Goal: Information Seeking & Learning: Learn about a topic

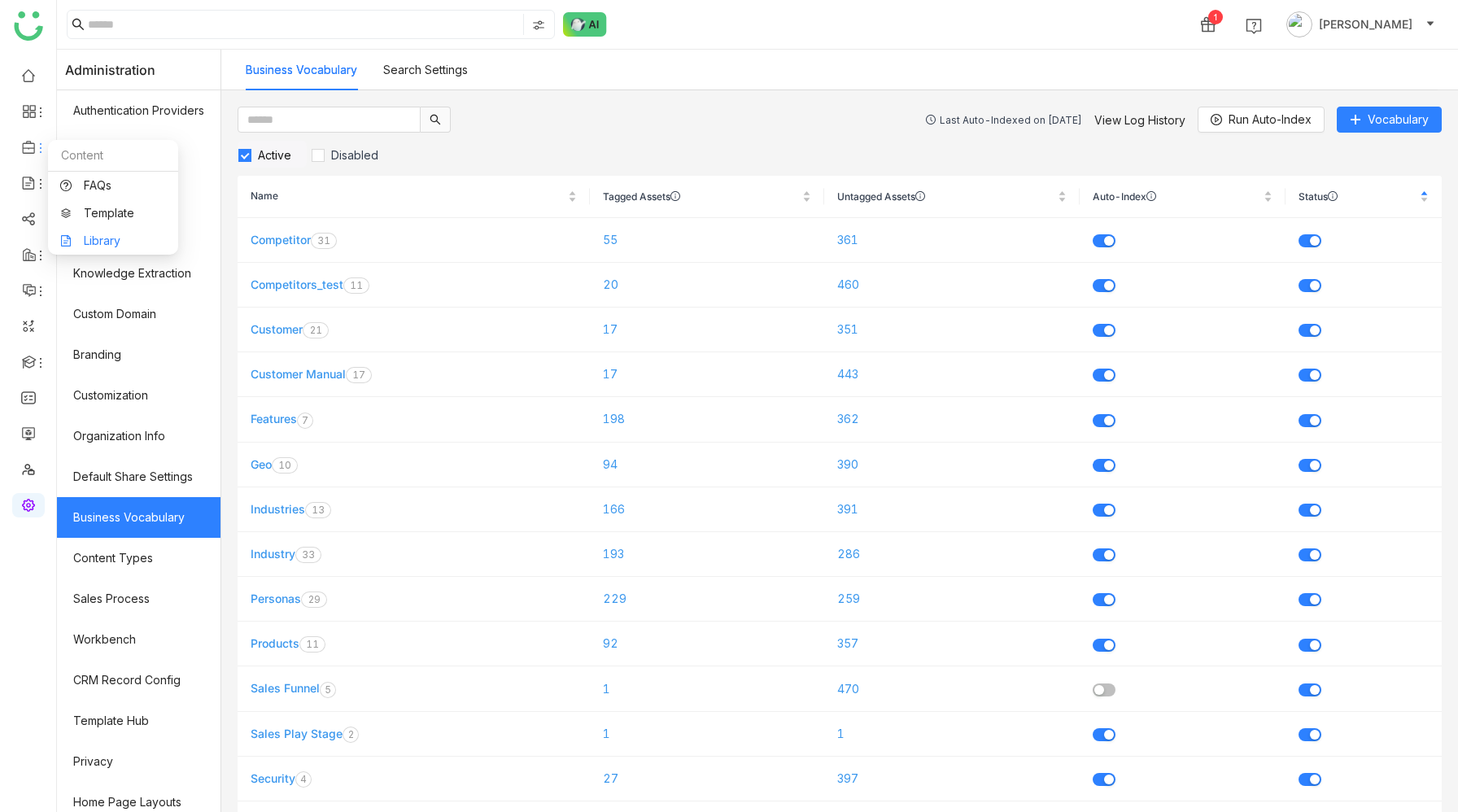
click at [103, 246] on link "Library" at bounding box center [113, 241] width 106 height 12
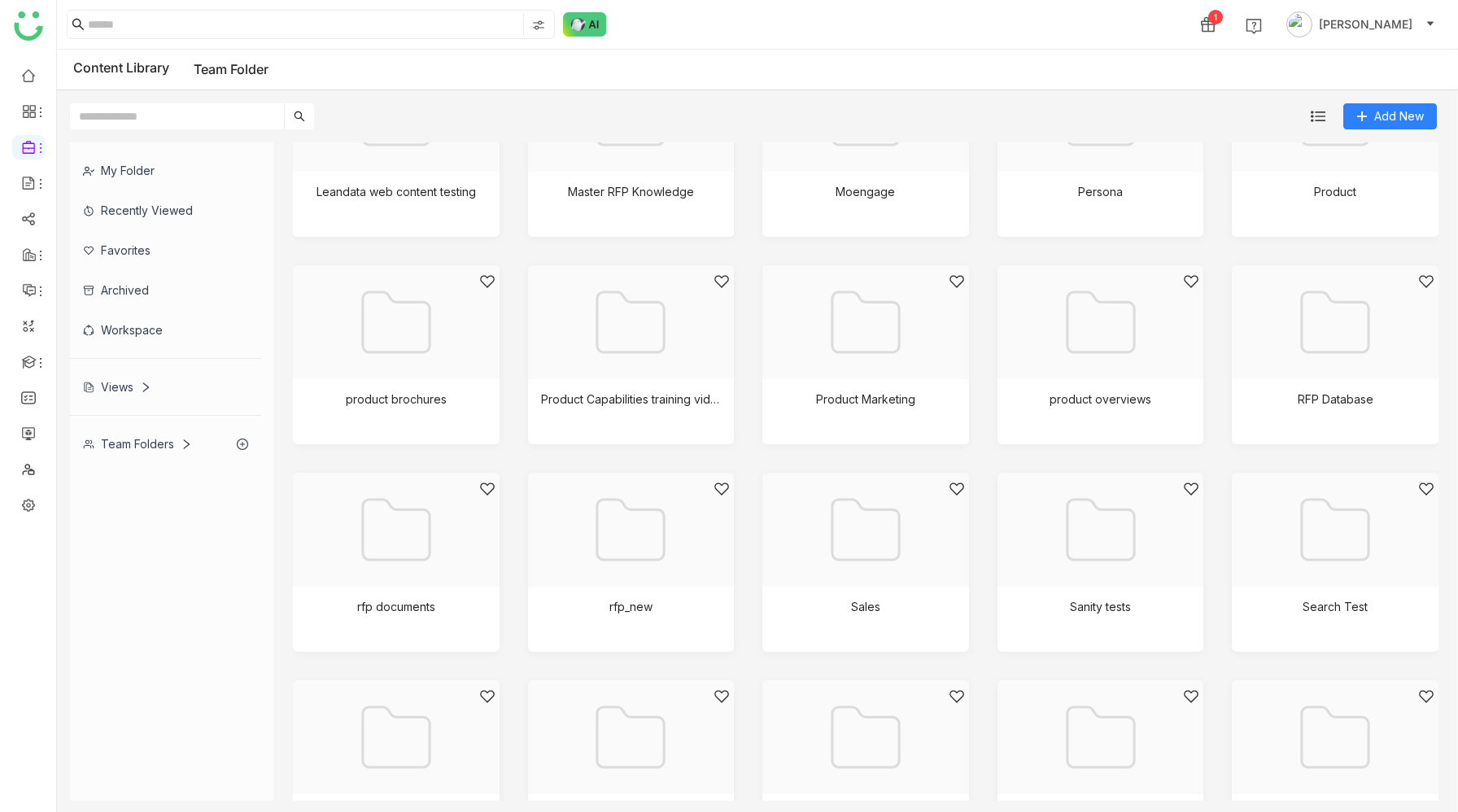
scroll to position [1124, 0]
click at [1313, 193] on div at bounding box center [1330, 132] width 179 height 139
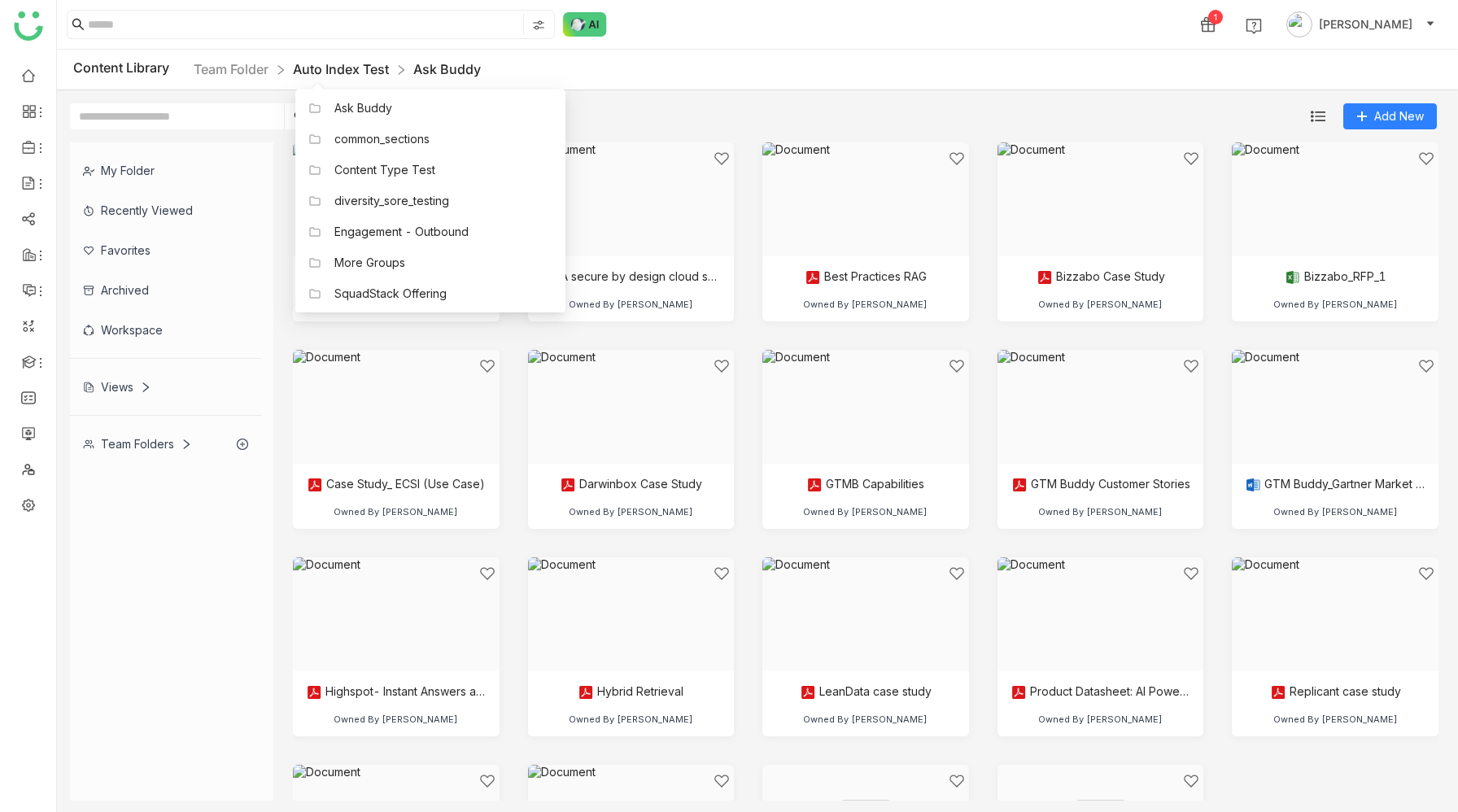
click at [351, 66] on link "Auto Index Test" at bounding box center [341, 69] width 96 height 16
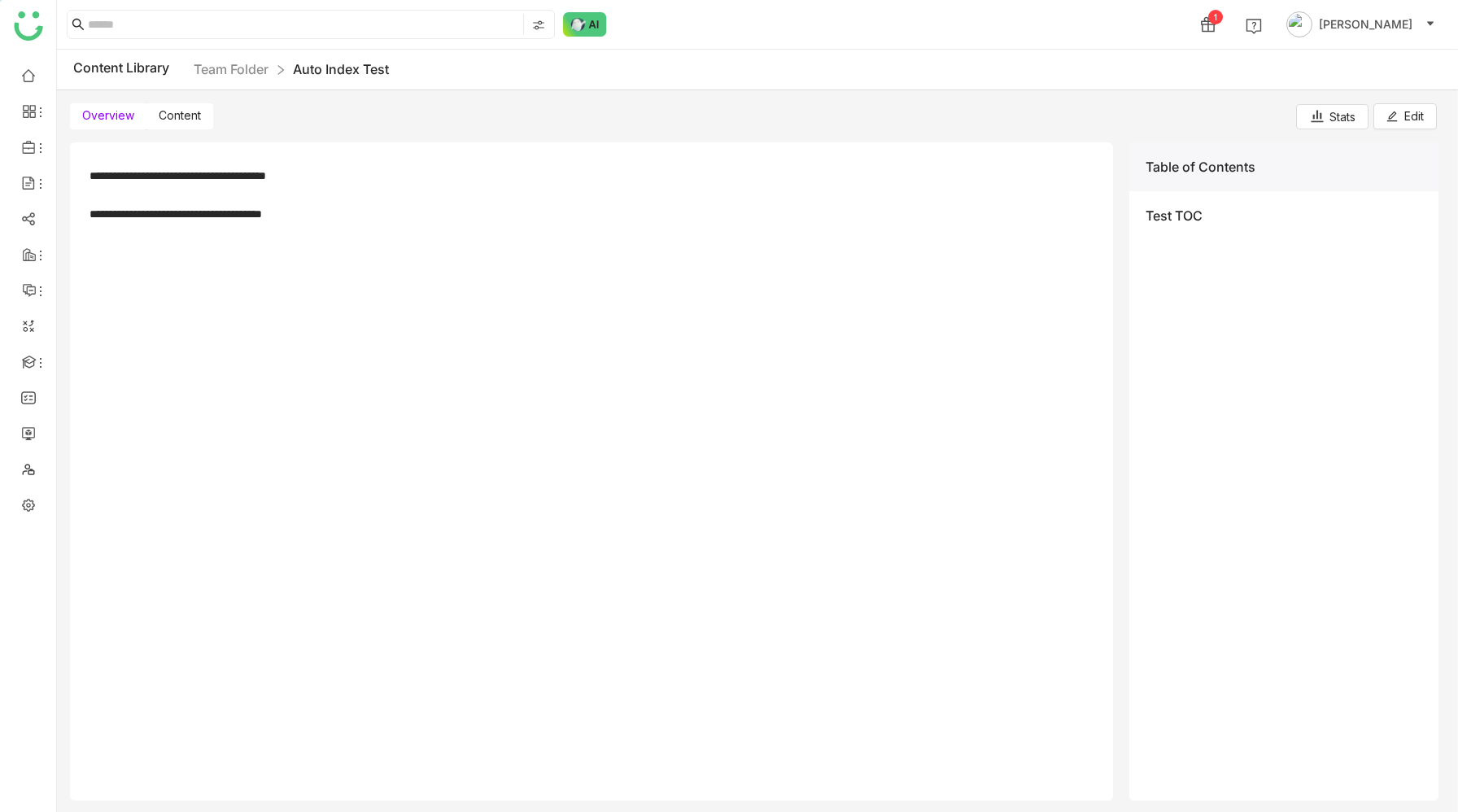
click at [200, 114] on label "Content" at bounding box center [180, 115] width 67 height 26
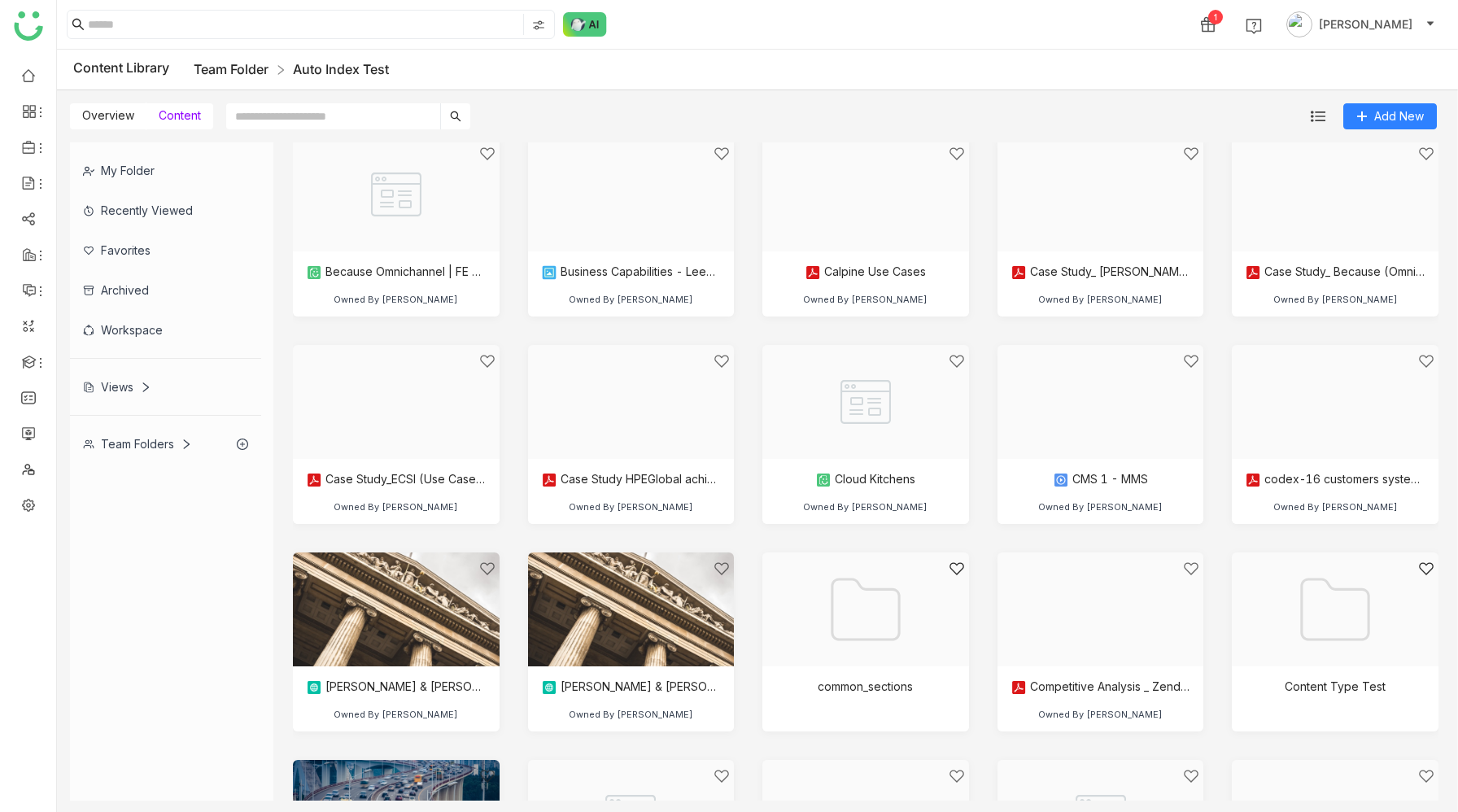
scroll to position [99, 0]
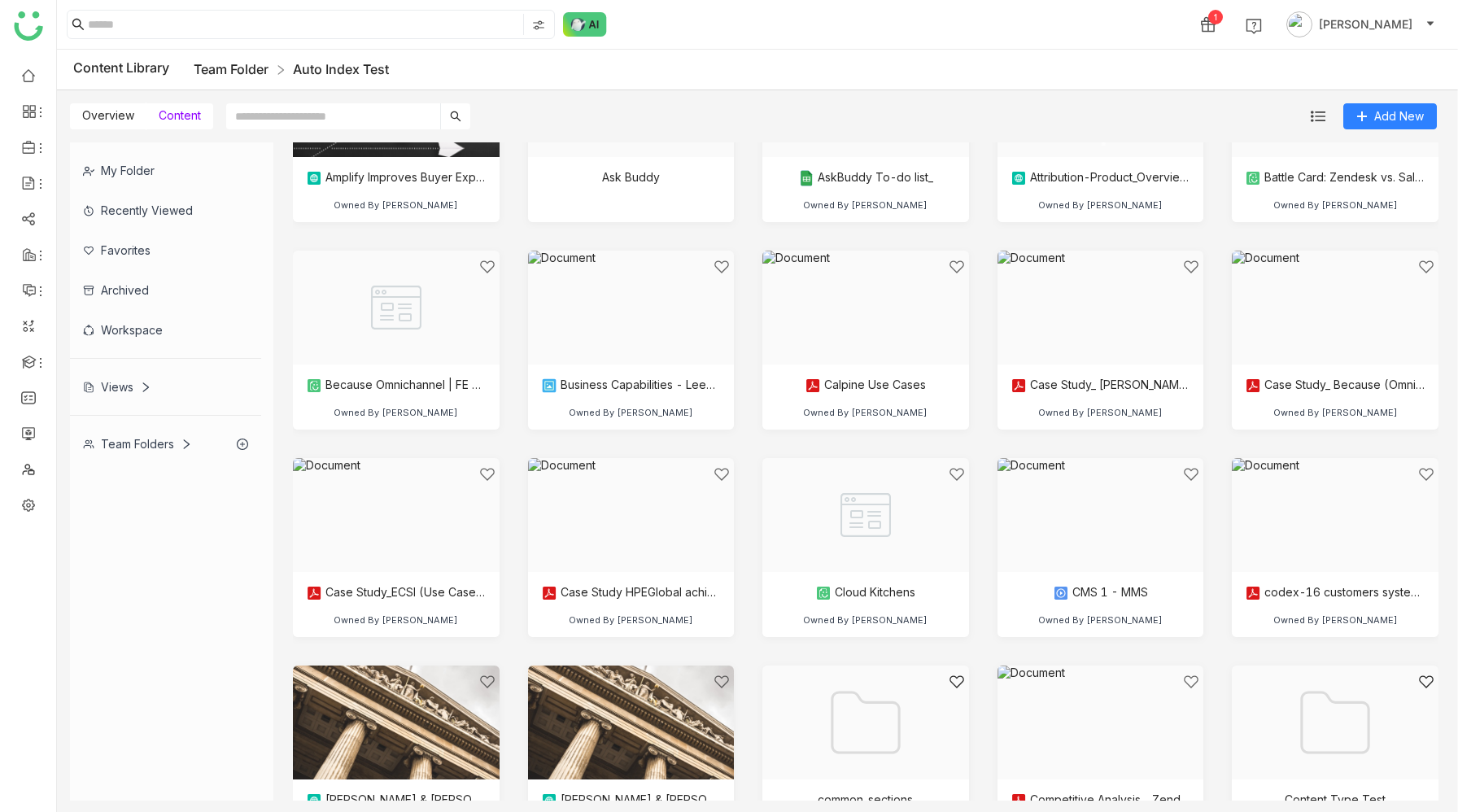
click at [239, 68] on link "Team Folder" at bounding box center [231, 69] width 75 height 16
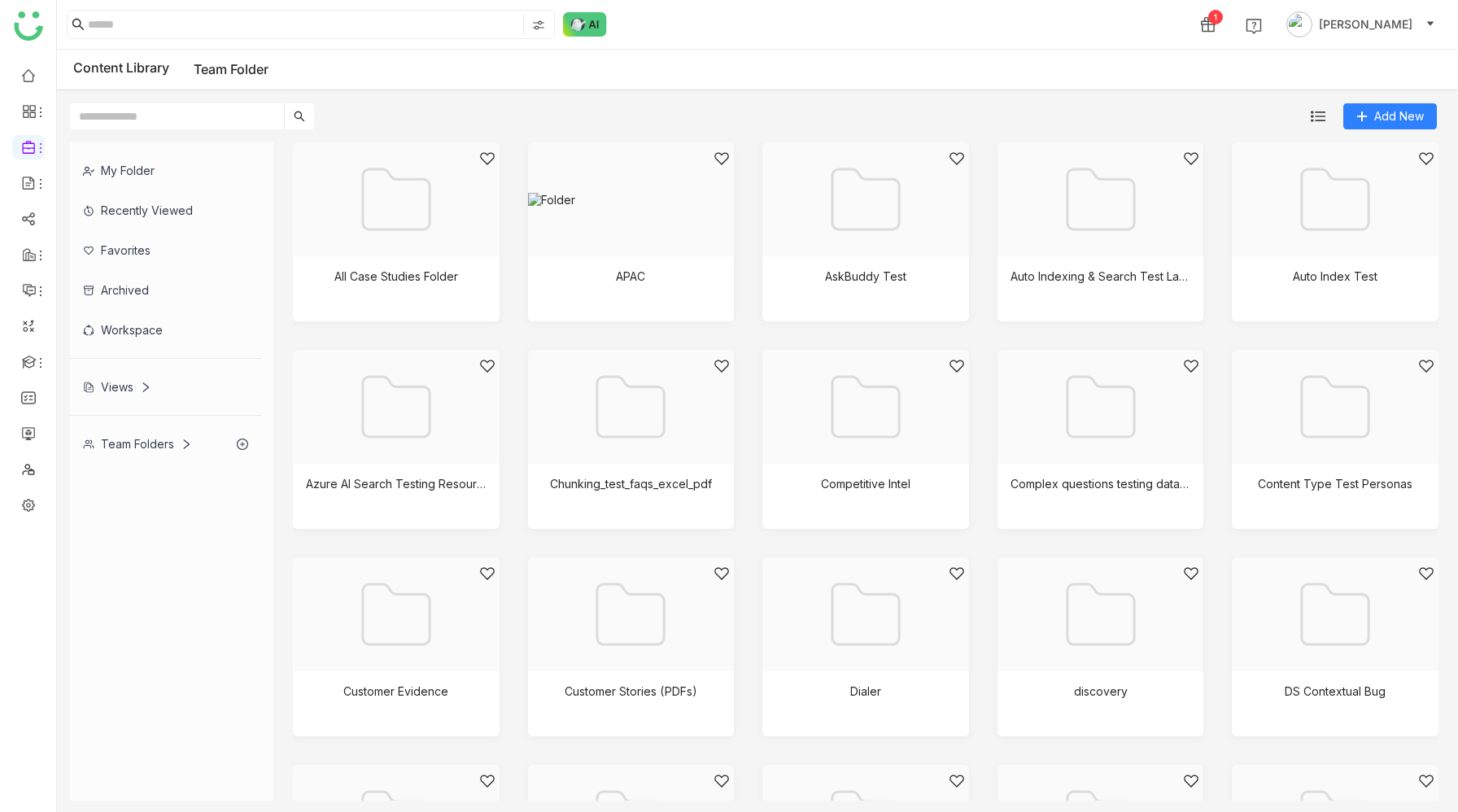
click at [530, 276] on div "APAC" at bounding box center [631, 290] width 207 height 69
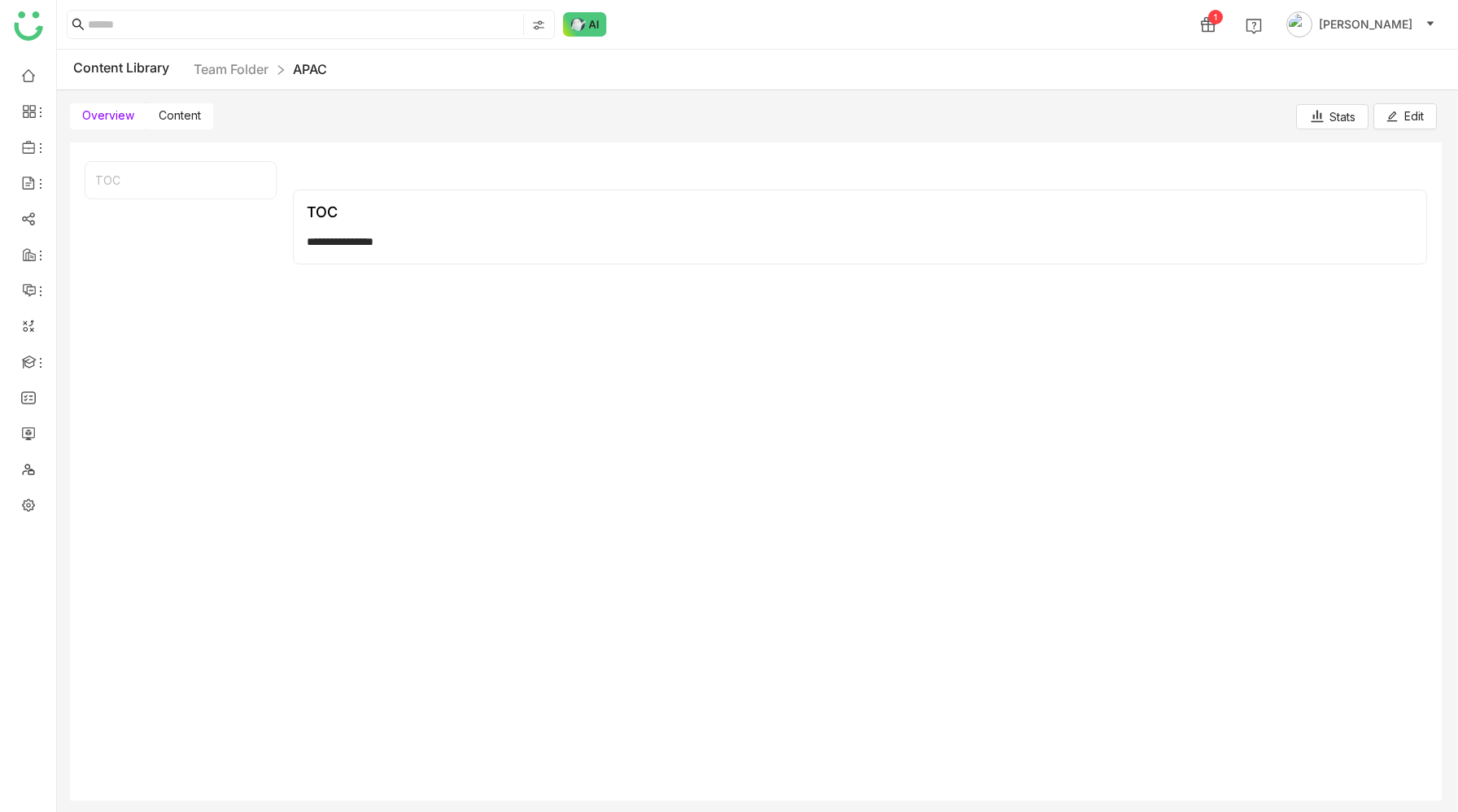
click at [188, 114] on span "Content" at bounding box center [180, 114] width 43 height 14
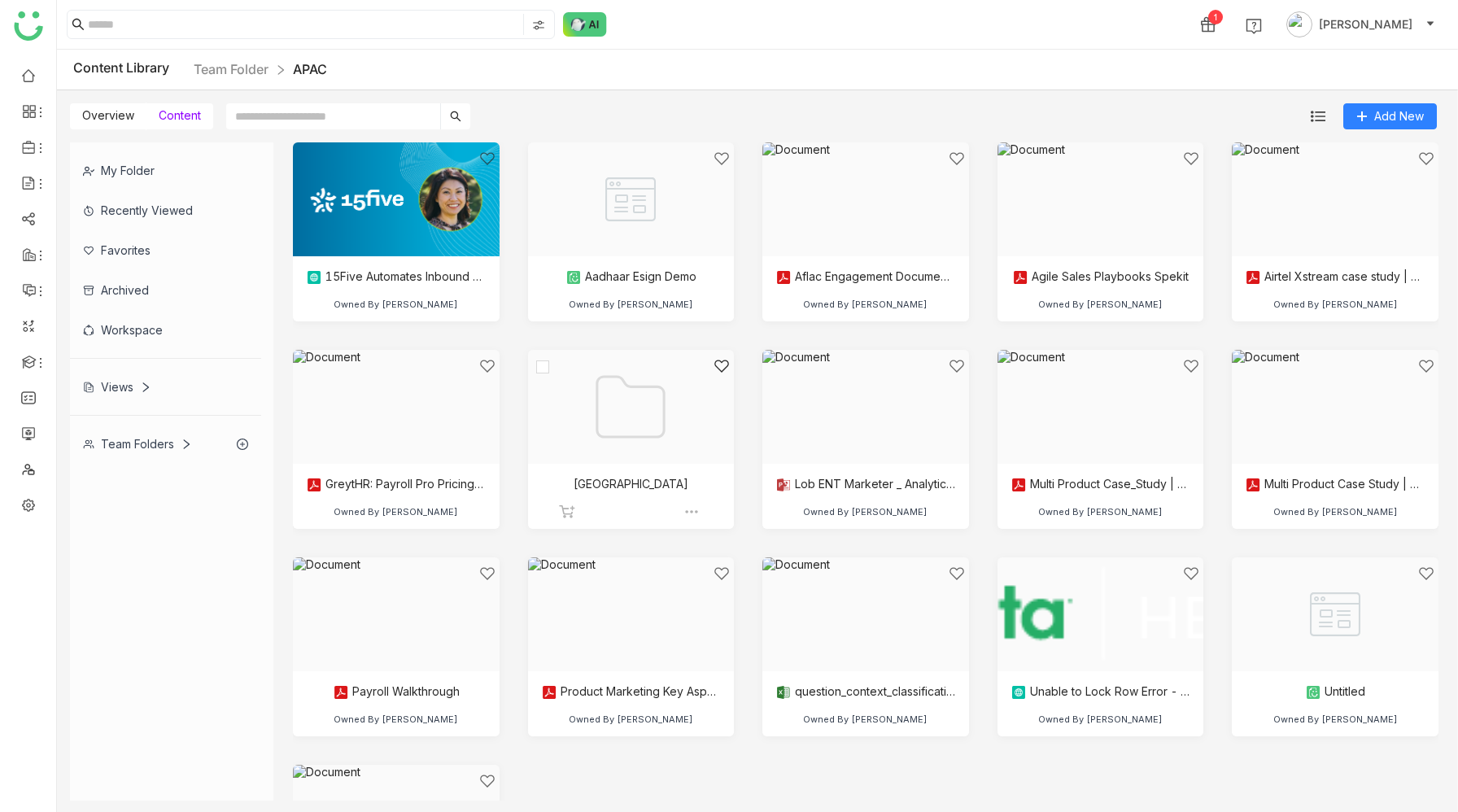
click at [616, 409] on div at bounding box center [625, 427] width 179 height 139
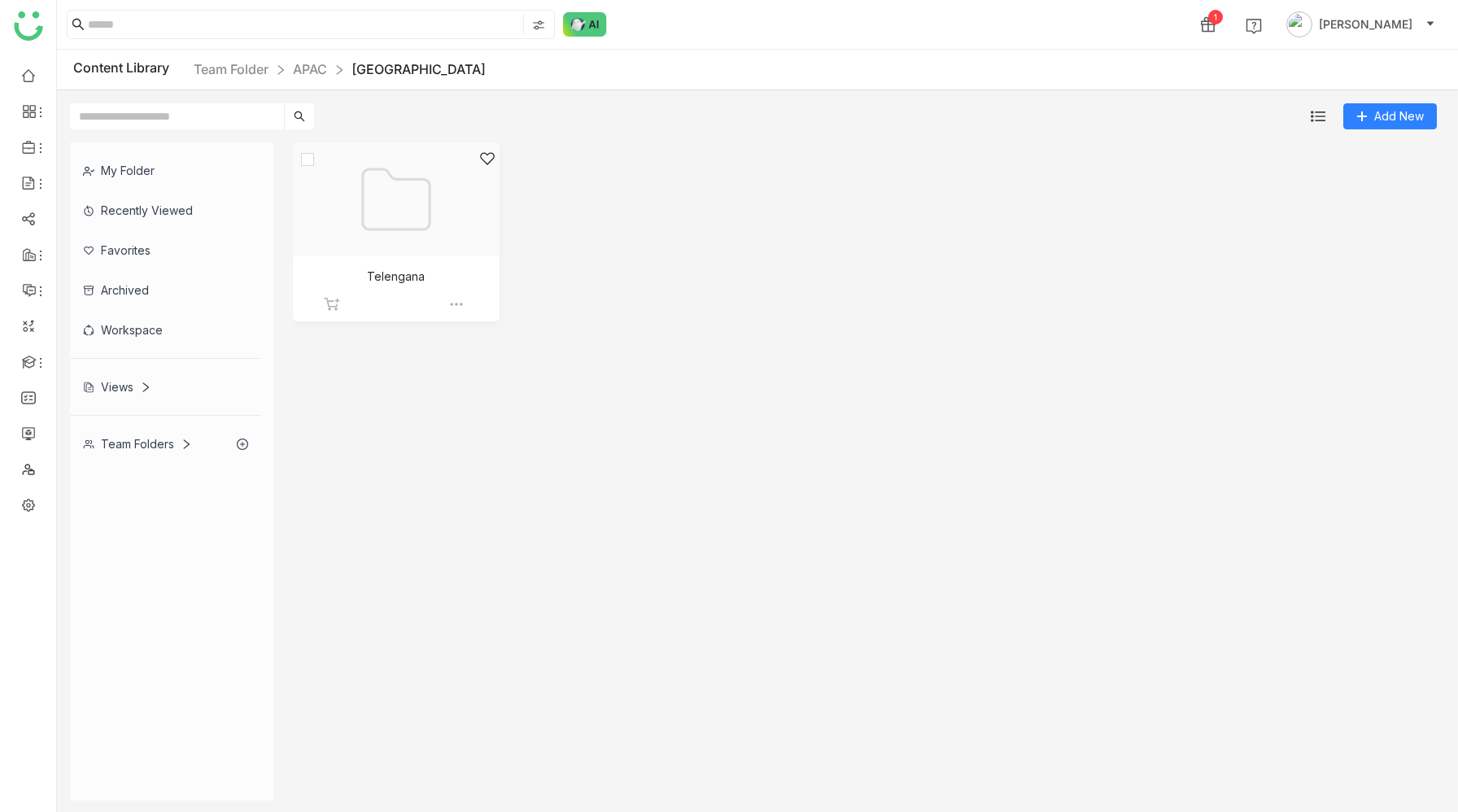
click at [384, 187] on div at bounding box center [390, 219] width 179 height 139
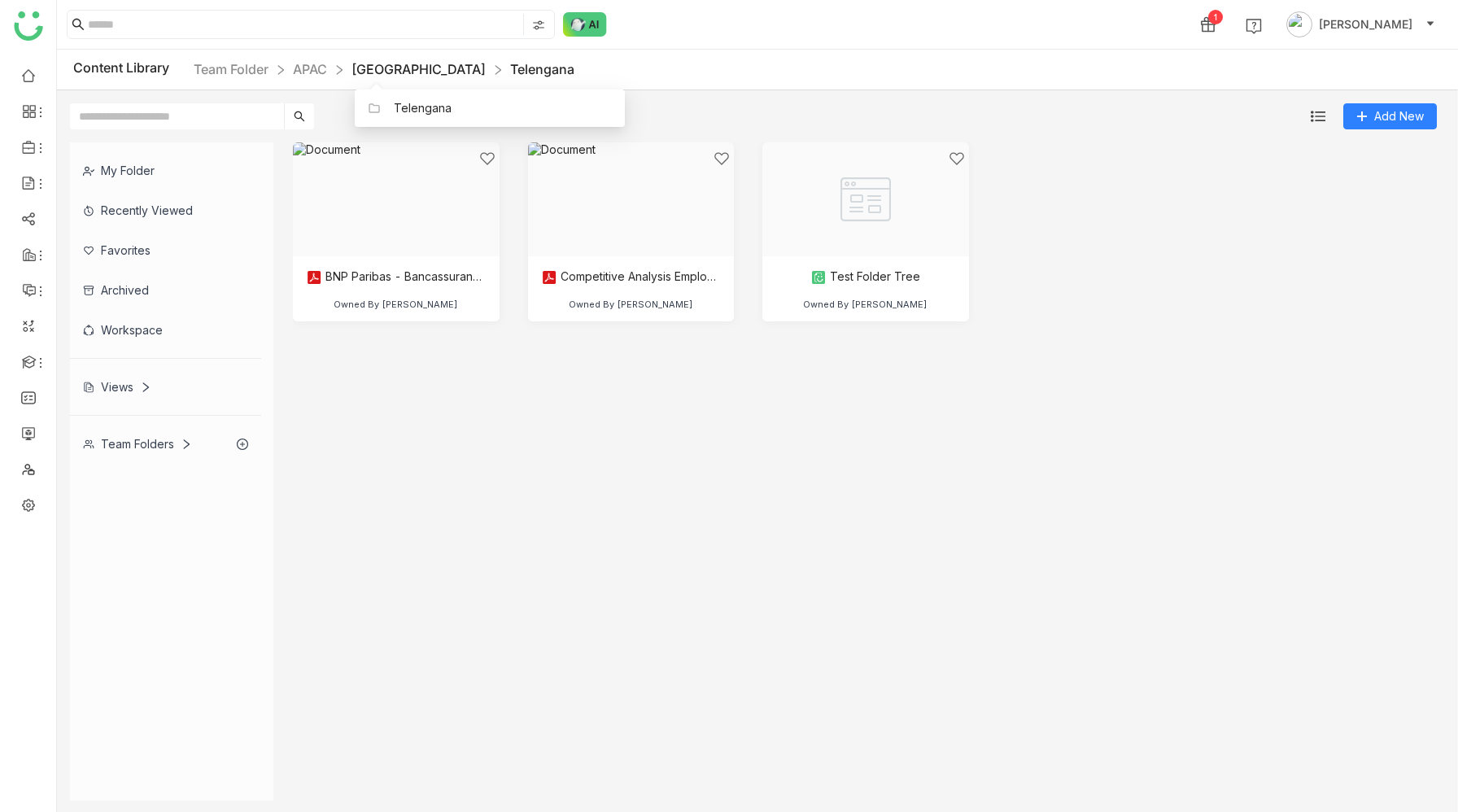
click at [363, 70] on link "India" at bounding box center [418, 69] width 134 height 16
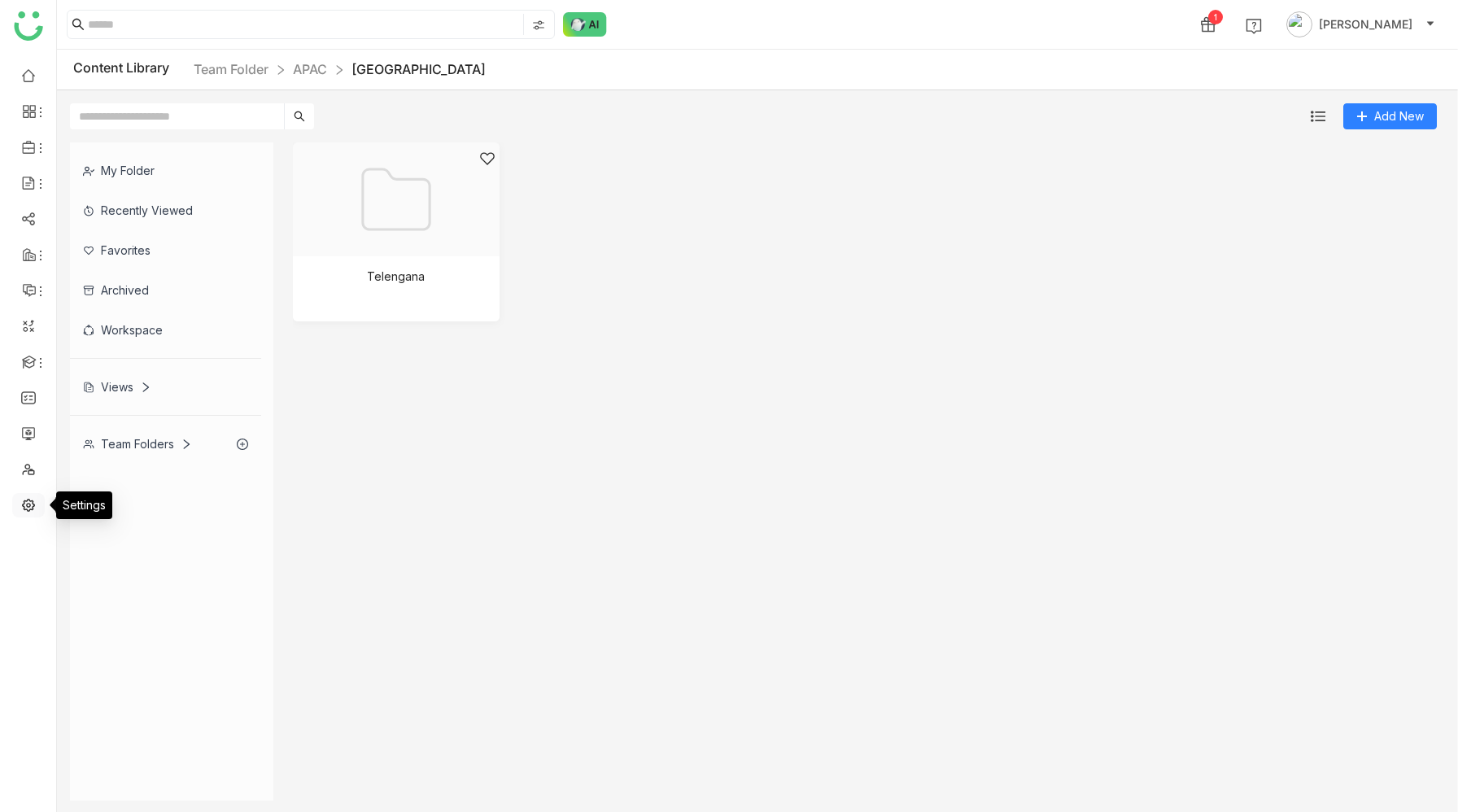
click at [27, 507] on link at bounding box center [28, 503] width 15 height 14
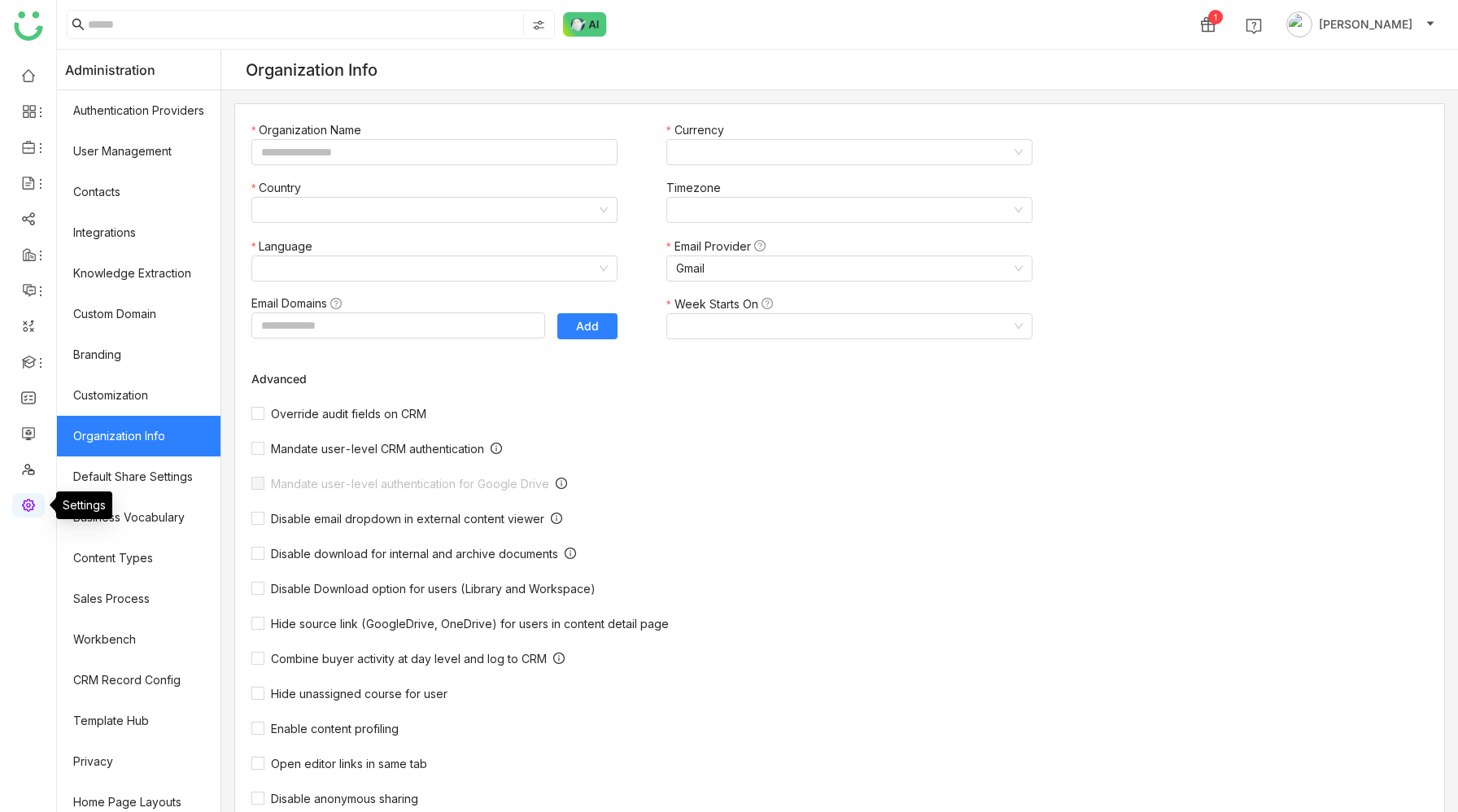
type input "*******"
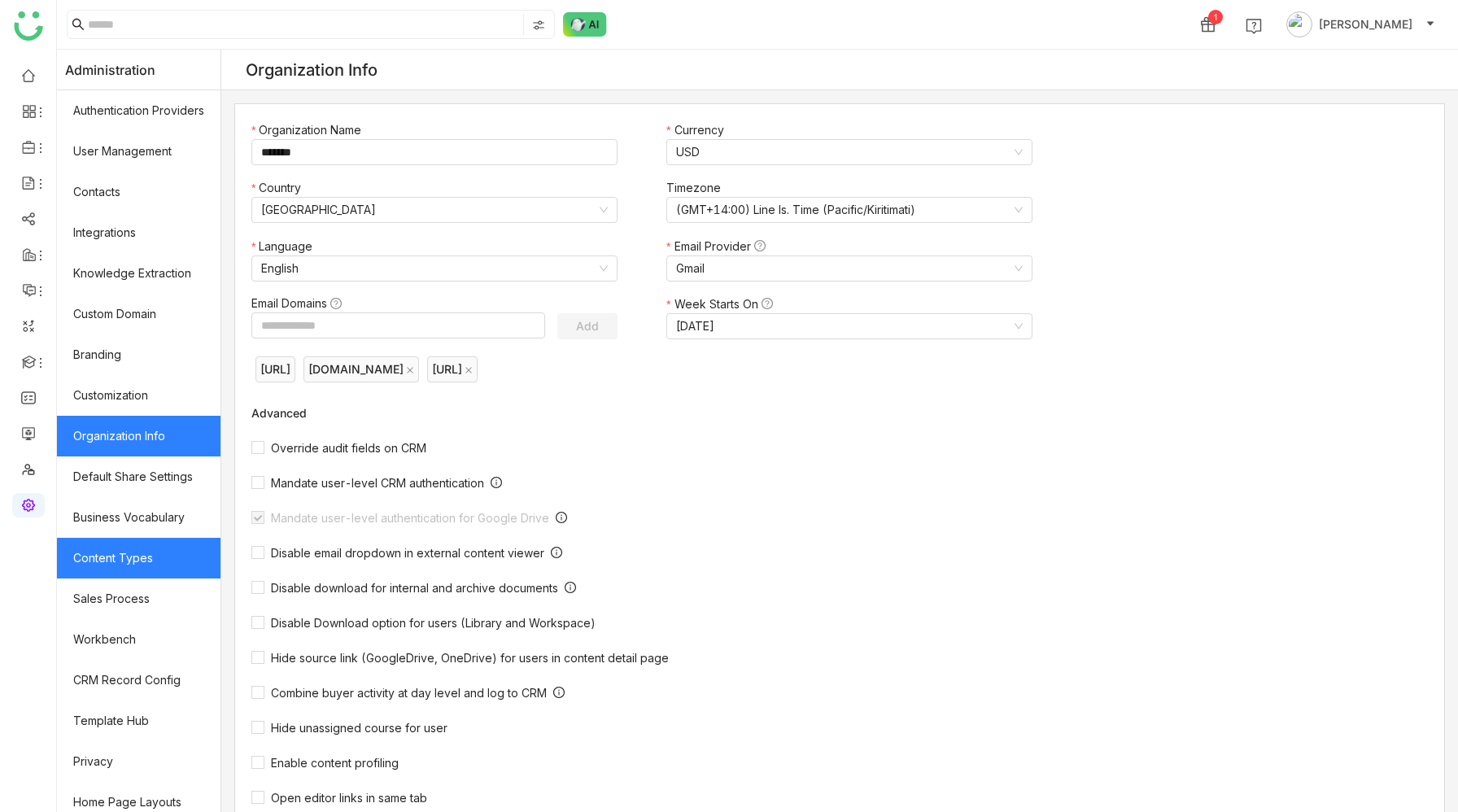
click at [127, 564] on link "Content Types" at bounding box center [139, 558] width 164 height 41
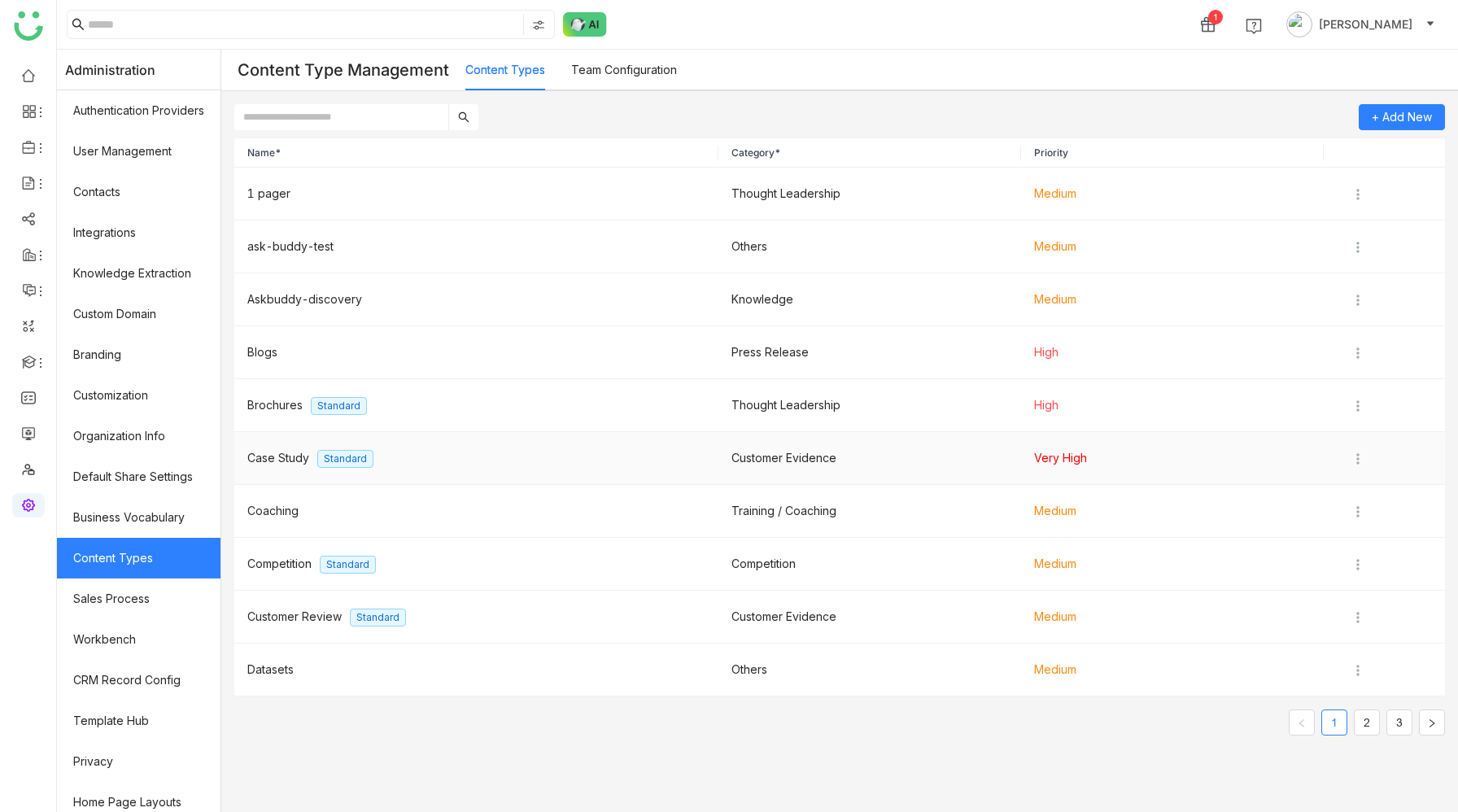
click at [270, 455] on span "Case Study" at bounding box center [279, 457] width 62 height 14
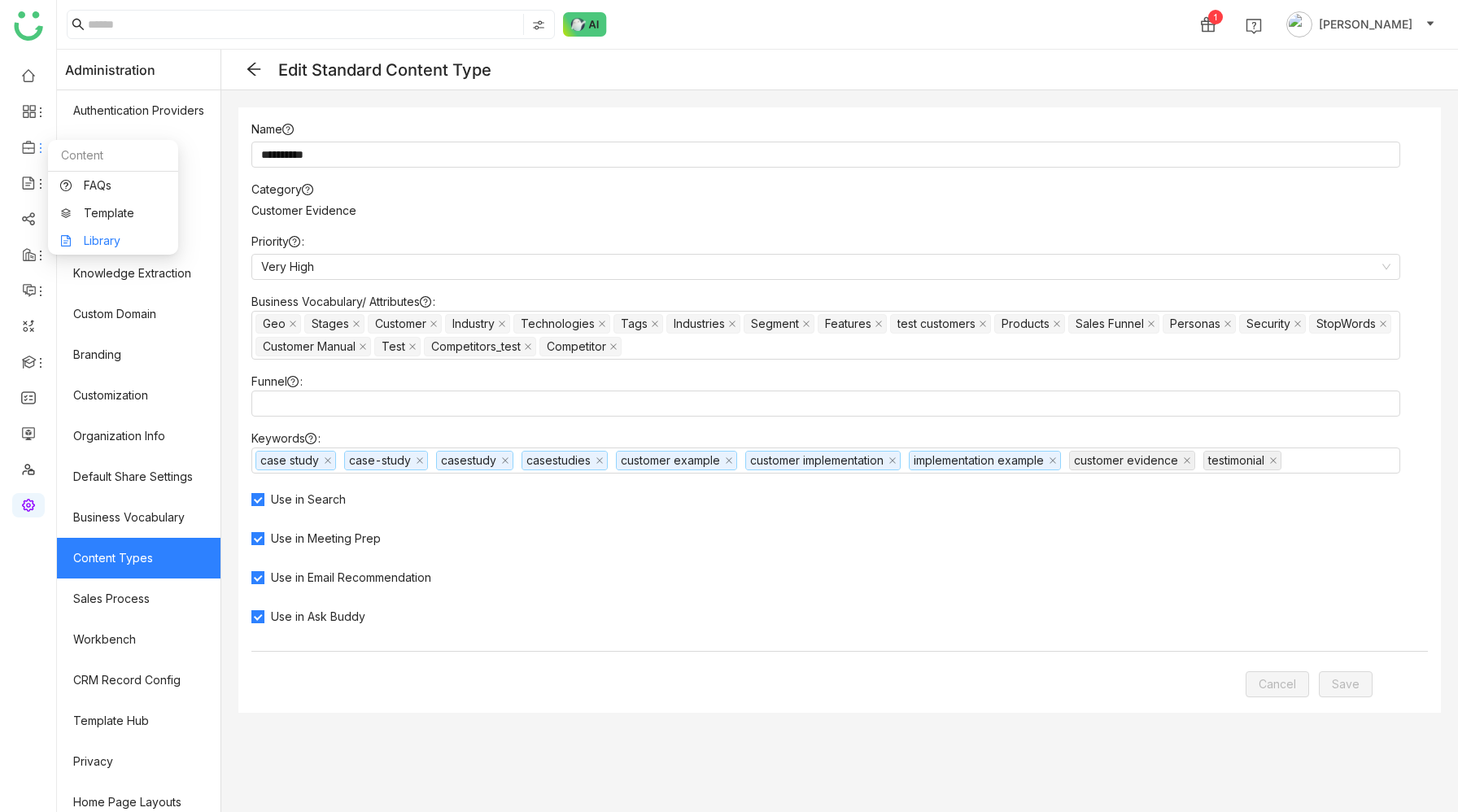
click at [92, 239] on link "Library" at bounding box center [113, 241] width 106 height 12
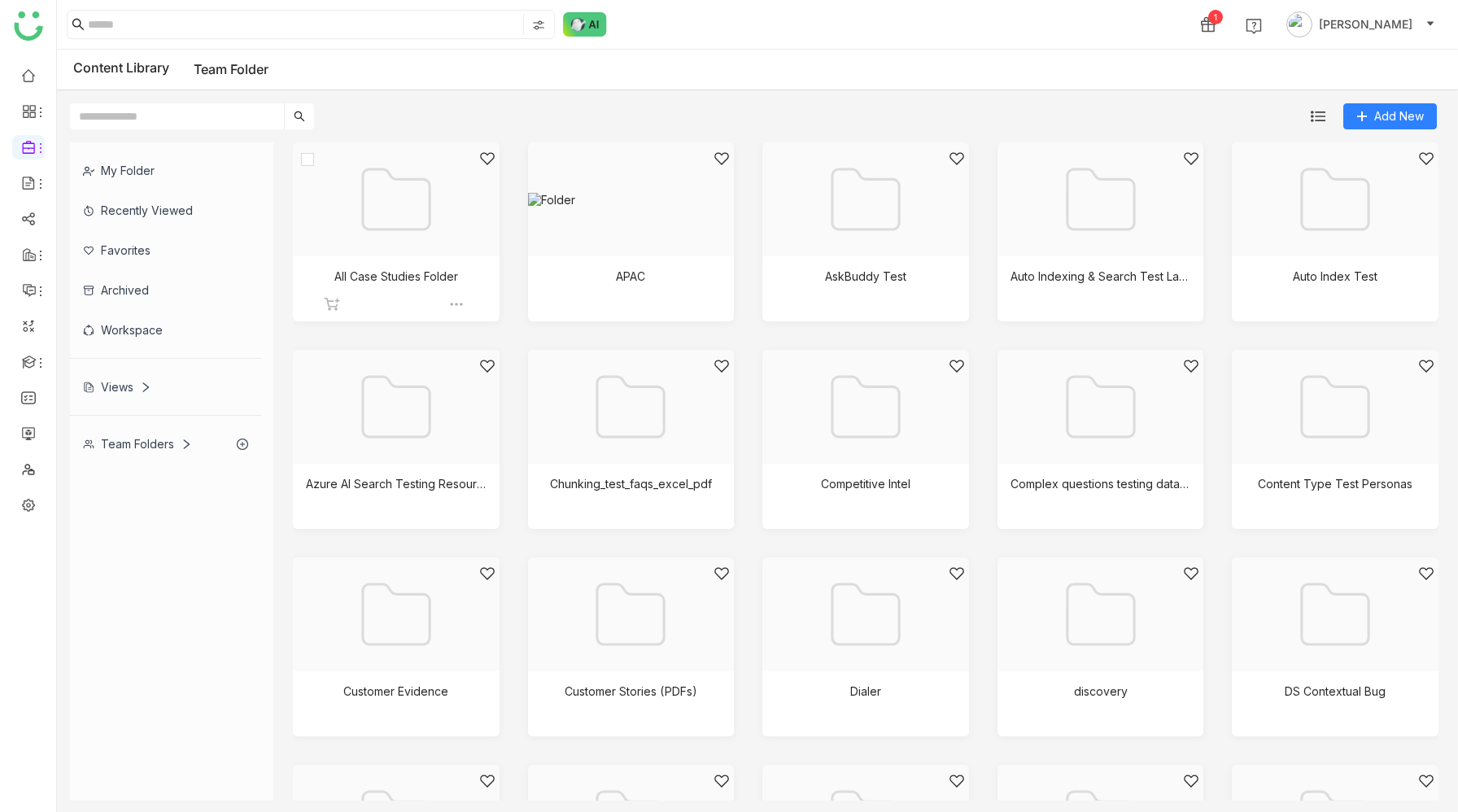
click at [406, 245] on div at bounding box center [390, 219] width 179 height 139
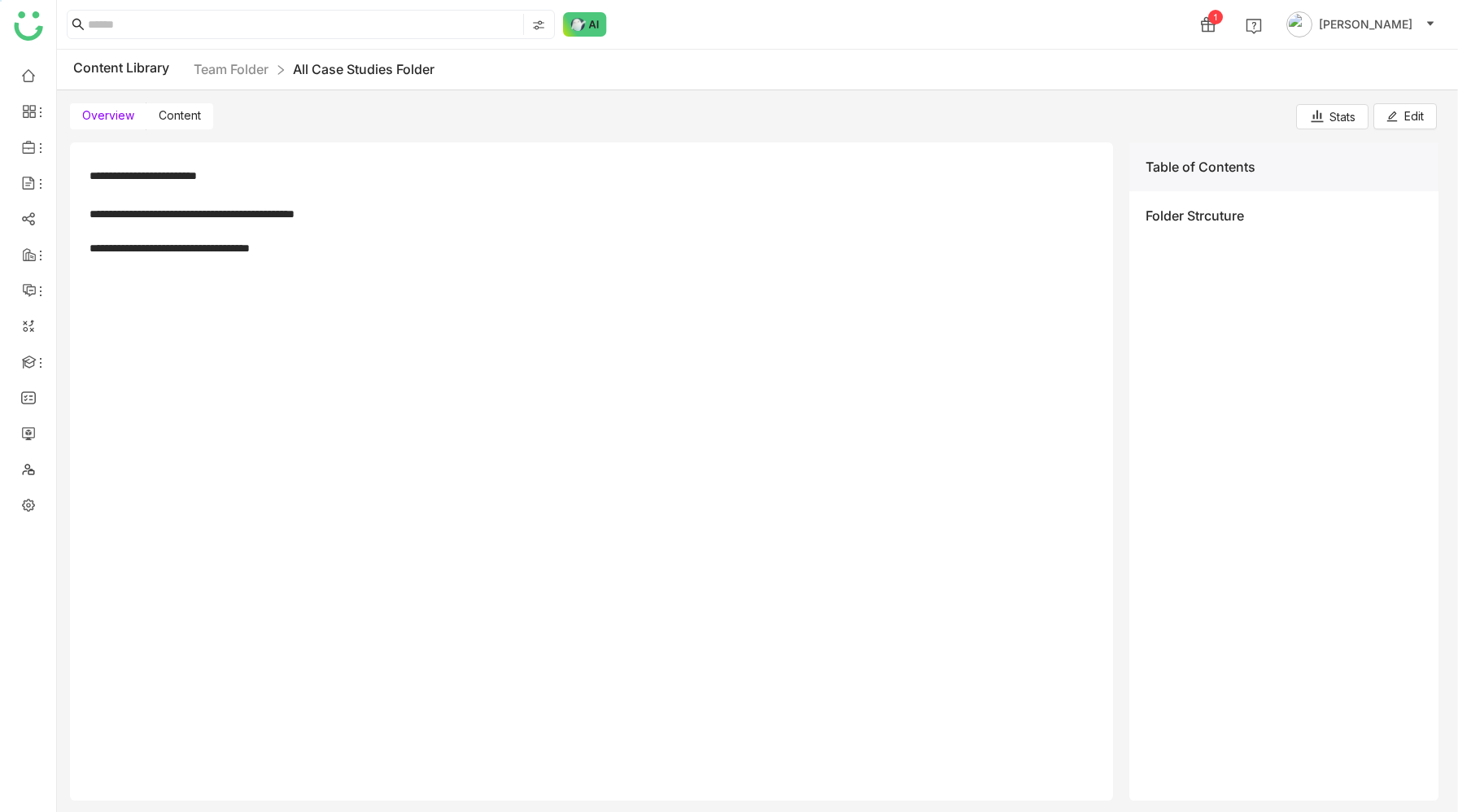
click at [183, 120] on span "Content" at bounding box center [180, 114] width 43 height 14
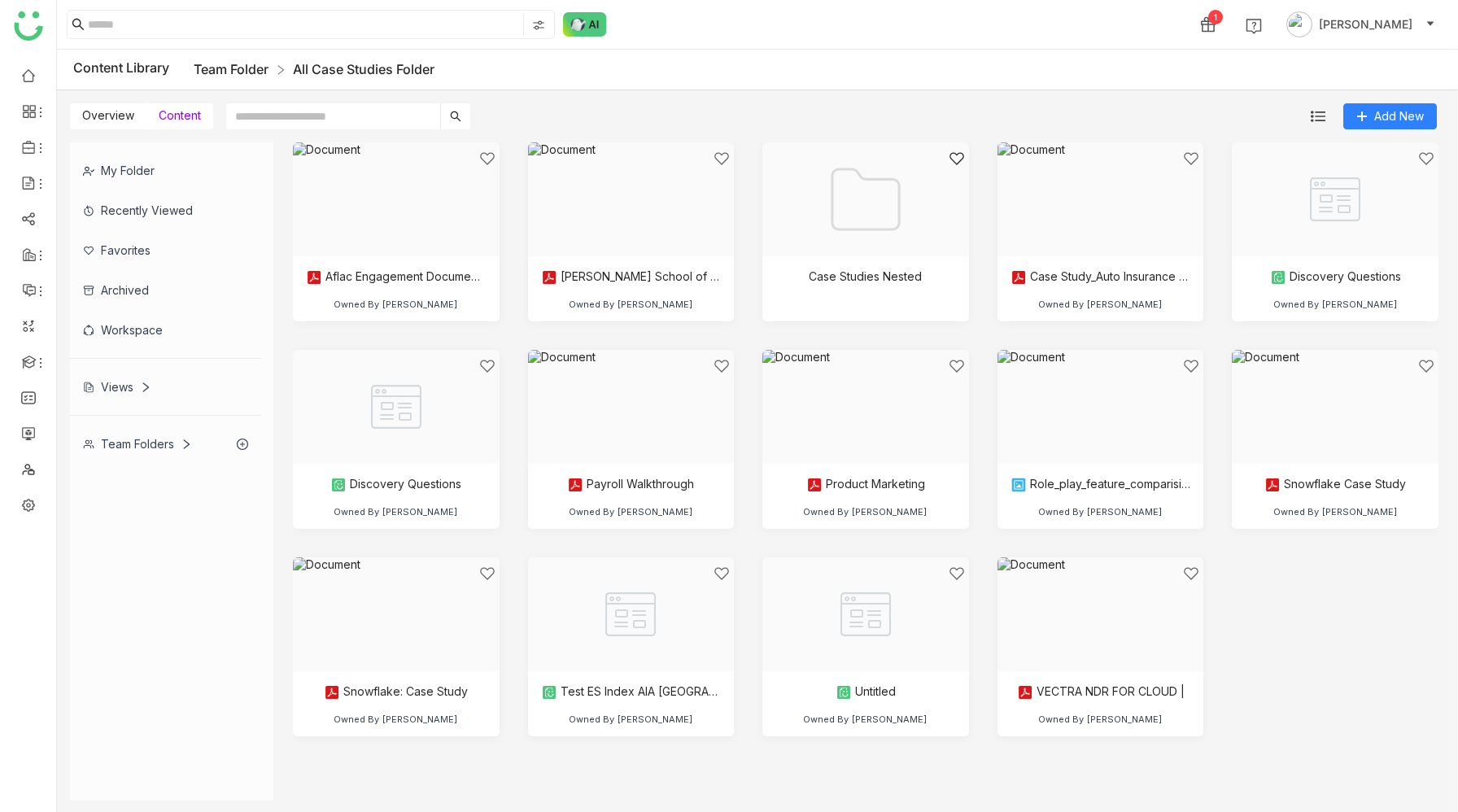
click at [229, 64] on link "Team Folder" at bounding box center [231, 69] width 75 height 16
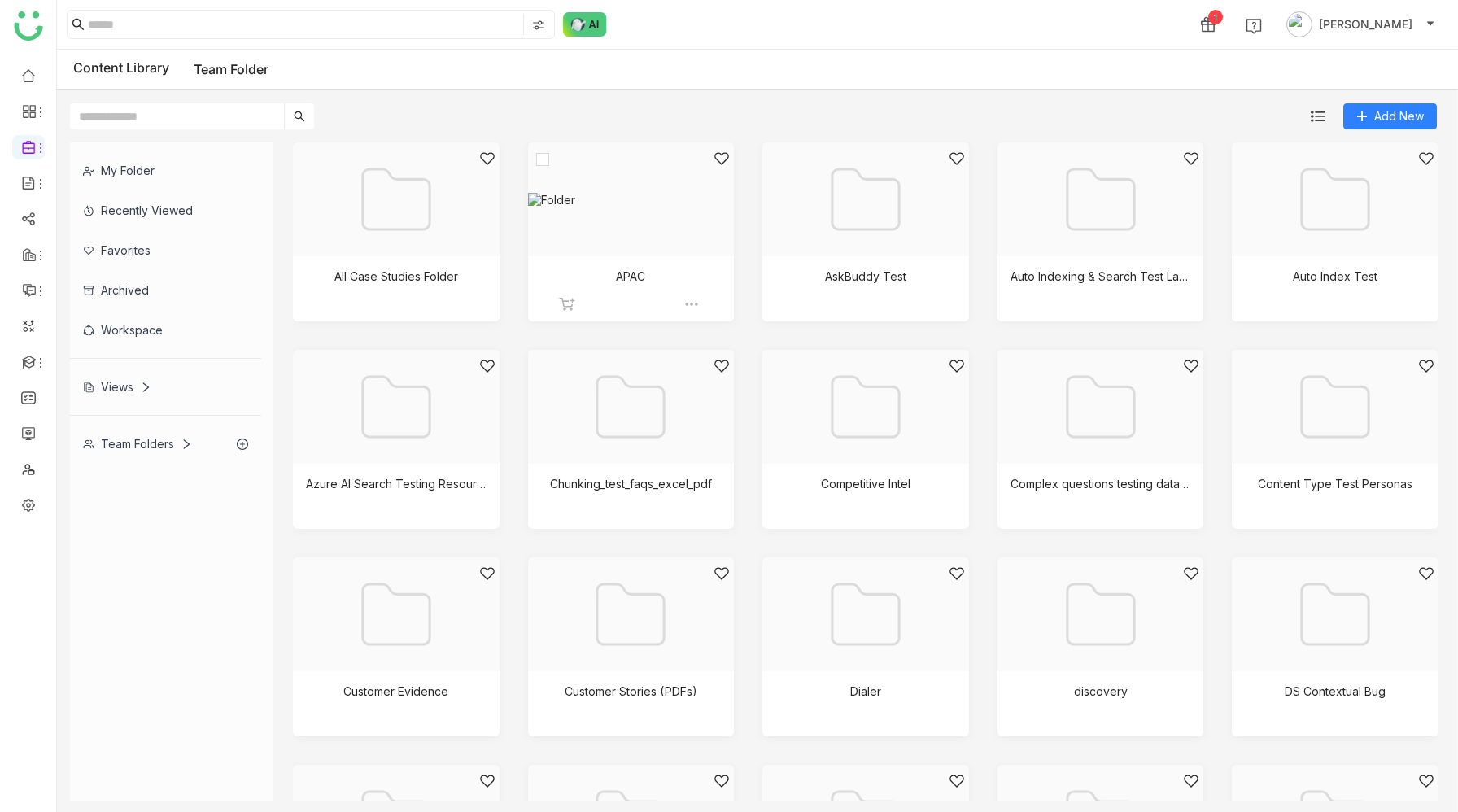
click at [606, 242] on div at bounding box center [625, 219] width 179 height 139
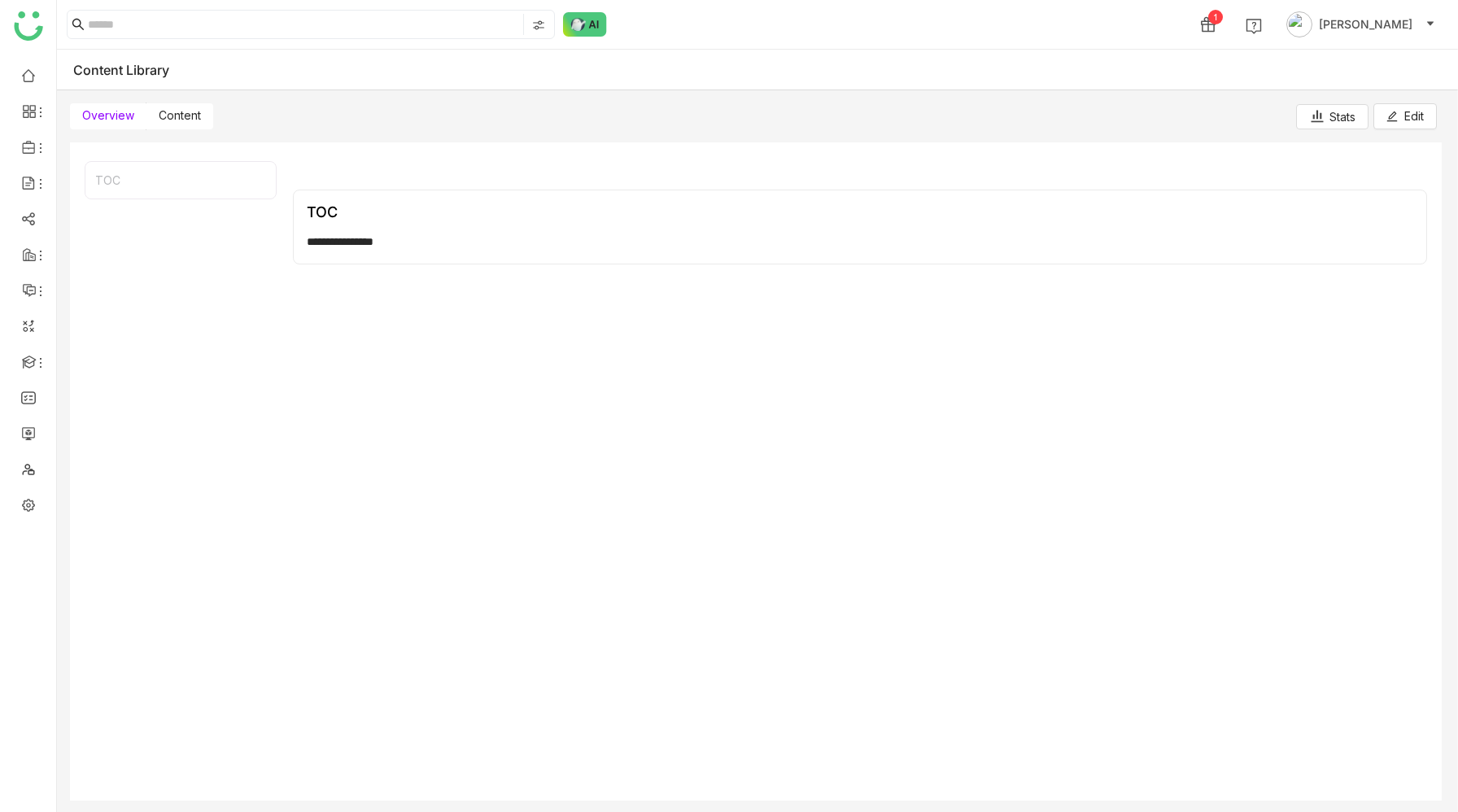
click at [179, 114] on span "Content" at bounding box center [180, 114] width 43 height 14
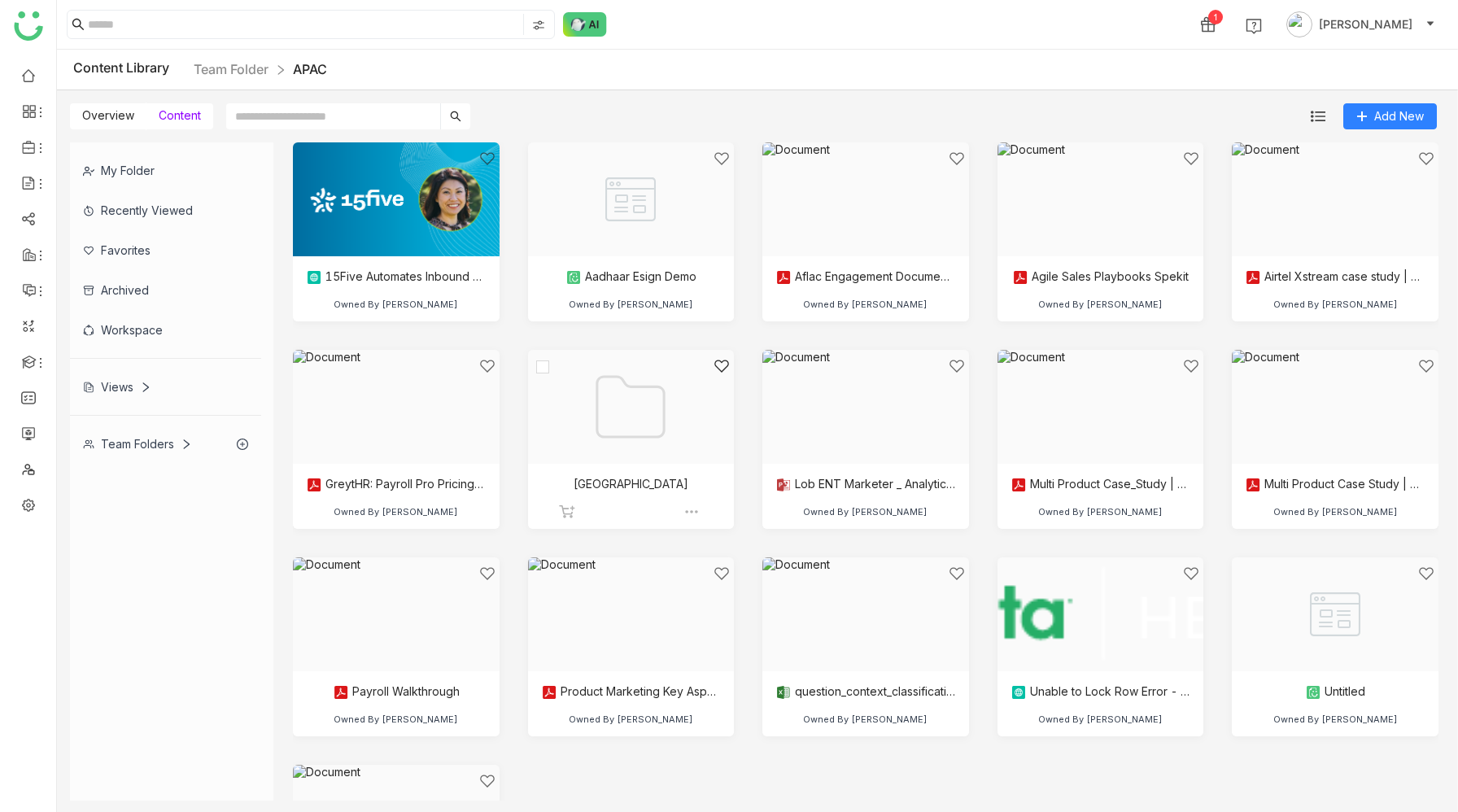
click at [642, 400] on div at bounding box center [625, 427] width 179 height 139
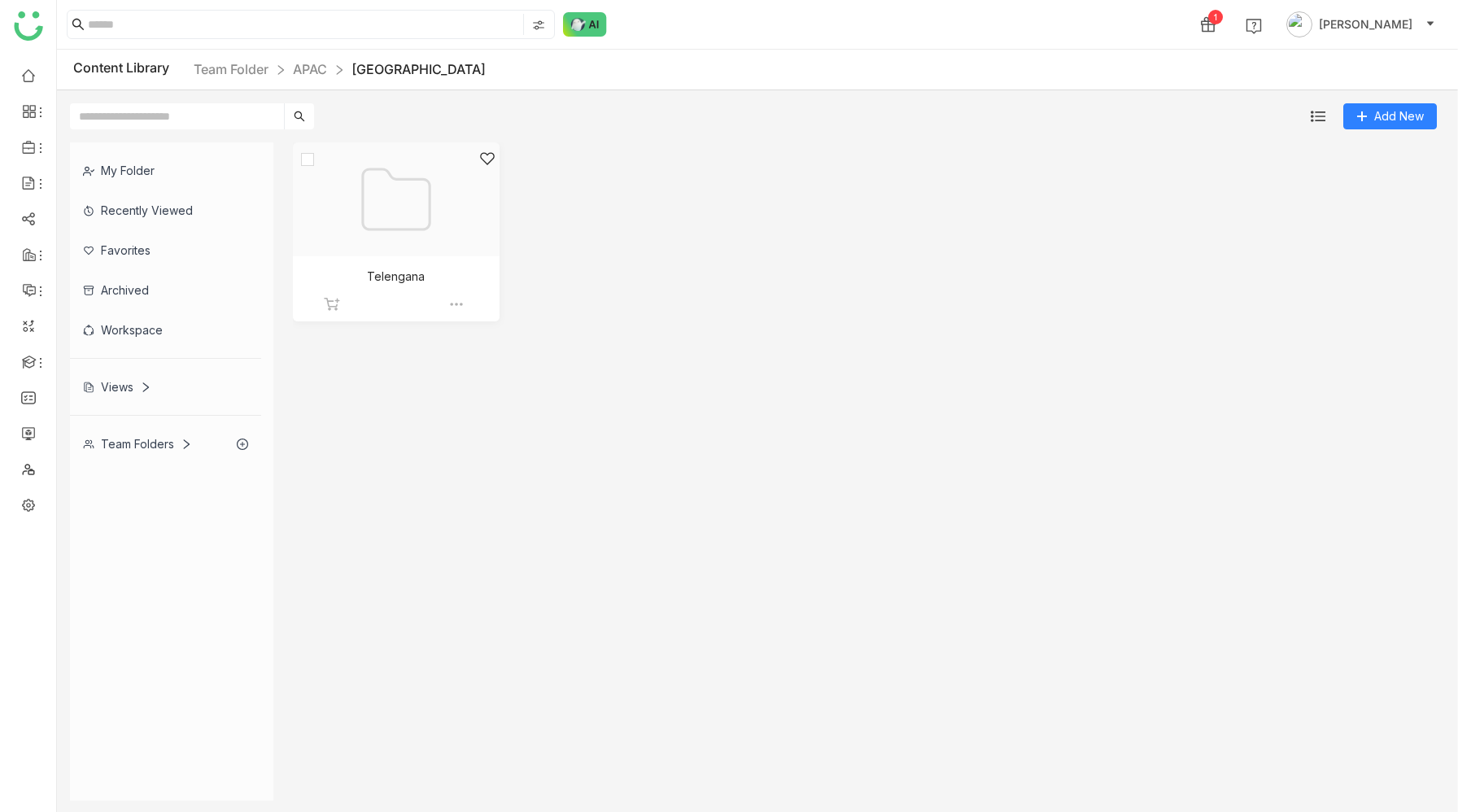
click at [390, 192] on div at bounding box center [390, 219] width 179 height 139
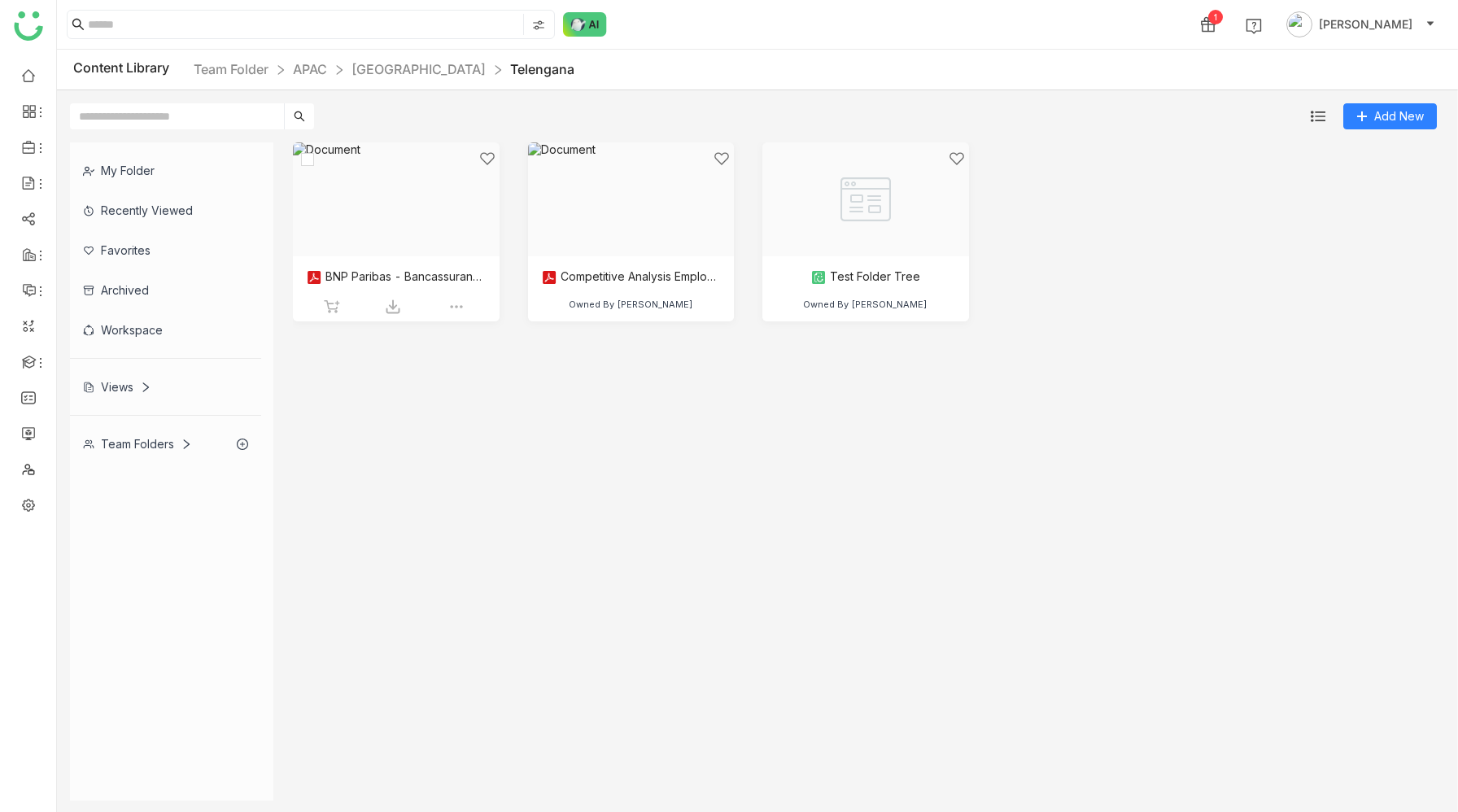
click at [370, 187] on div at bounding box center [390, 219] width 179 height 139
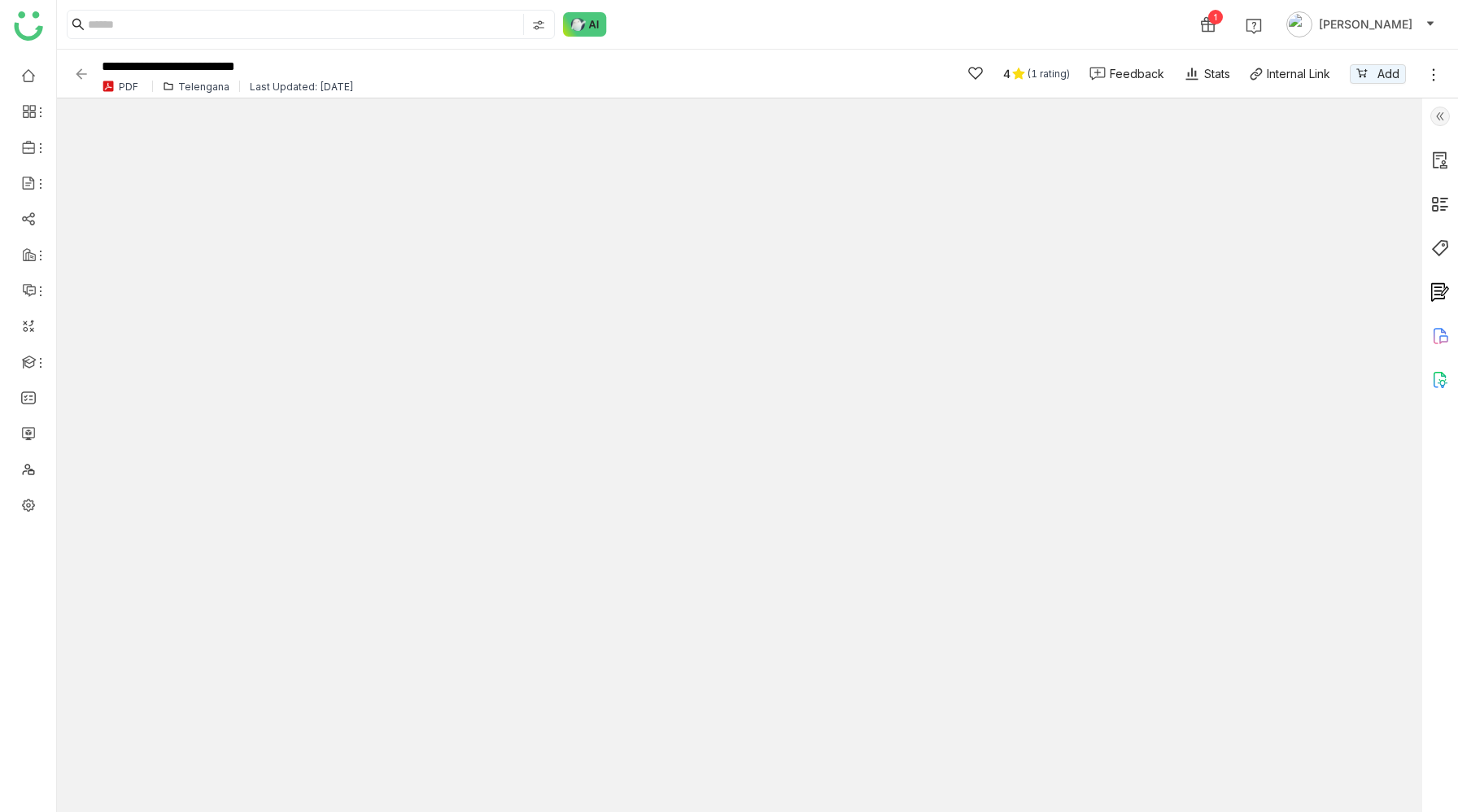
click at [1436, 204] on img at bounding box center [1441, 204] width 19 height 19
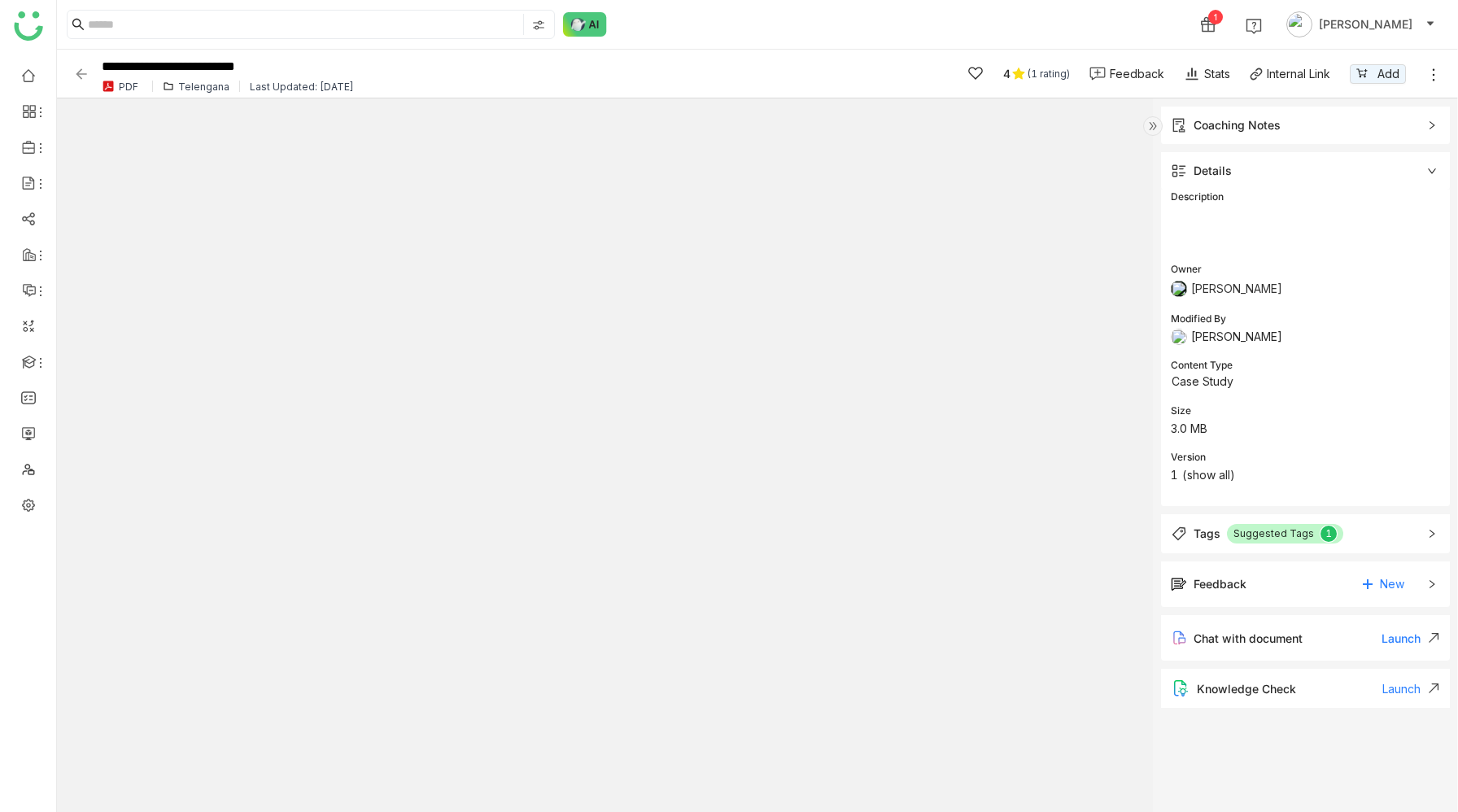
click at [221, 88] on div "Telengana" at bounding box center [204, 86] width 51 height 13
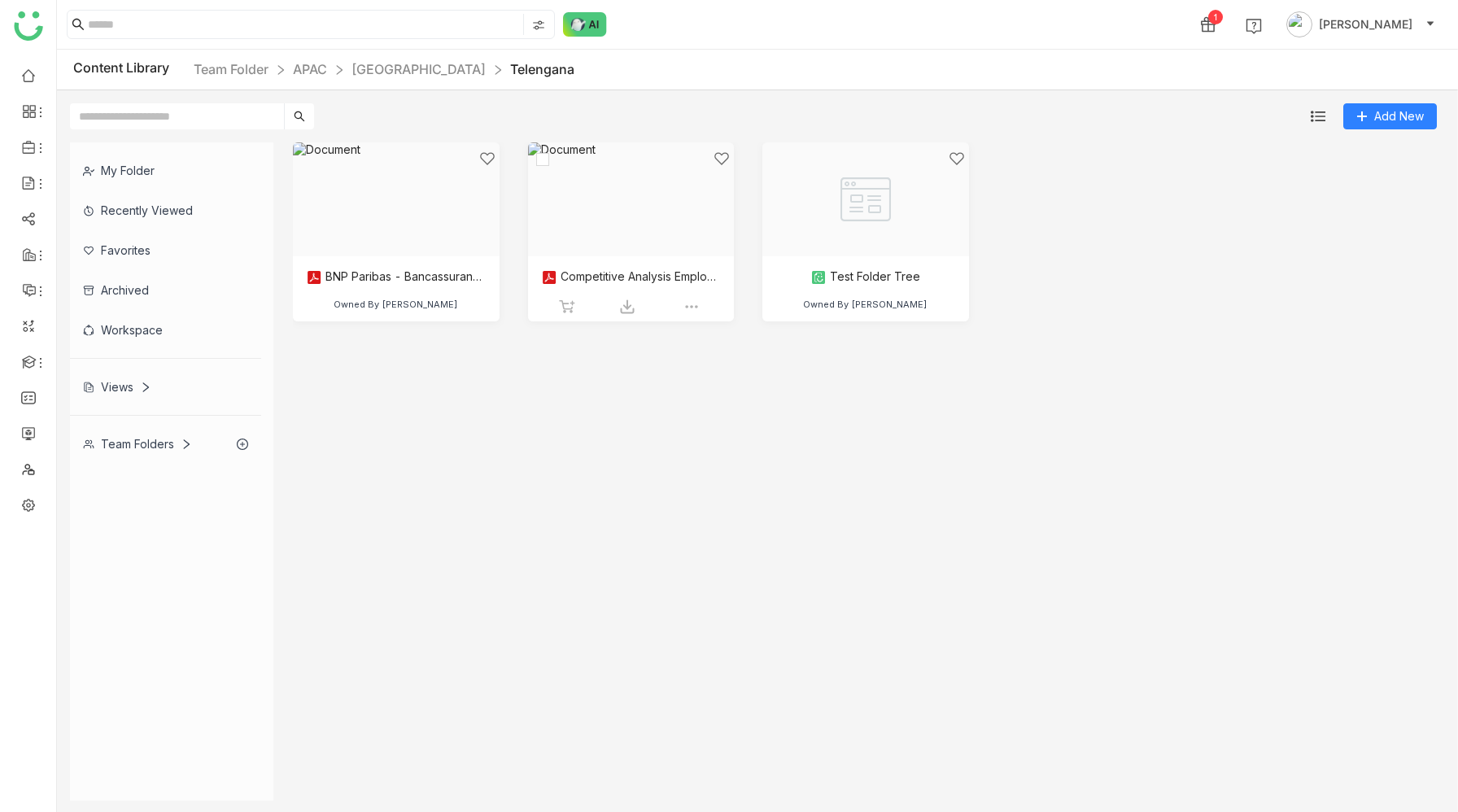
click at [598, 224] on div at bounding box center [625, 219] width 179 height 139
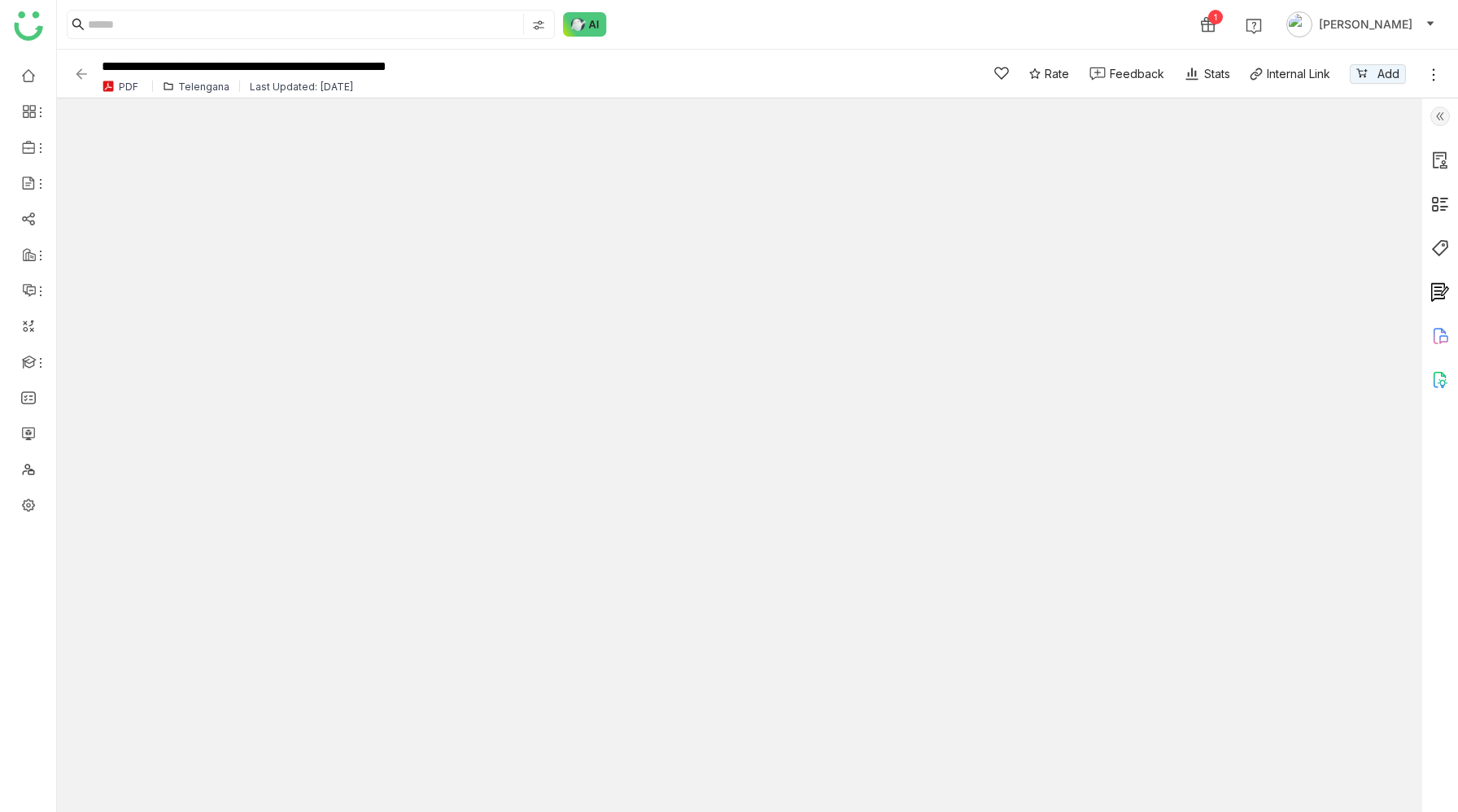
click at [1442, 199] on img at bounding box center [1441, 204] width 19 height 19
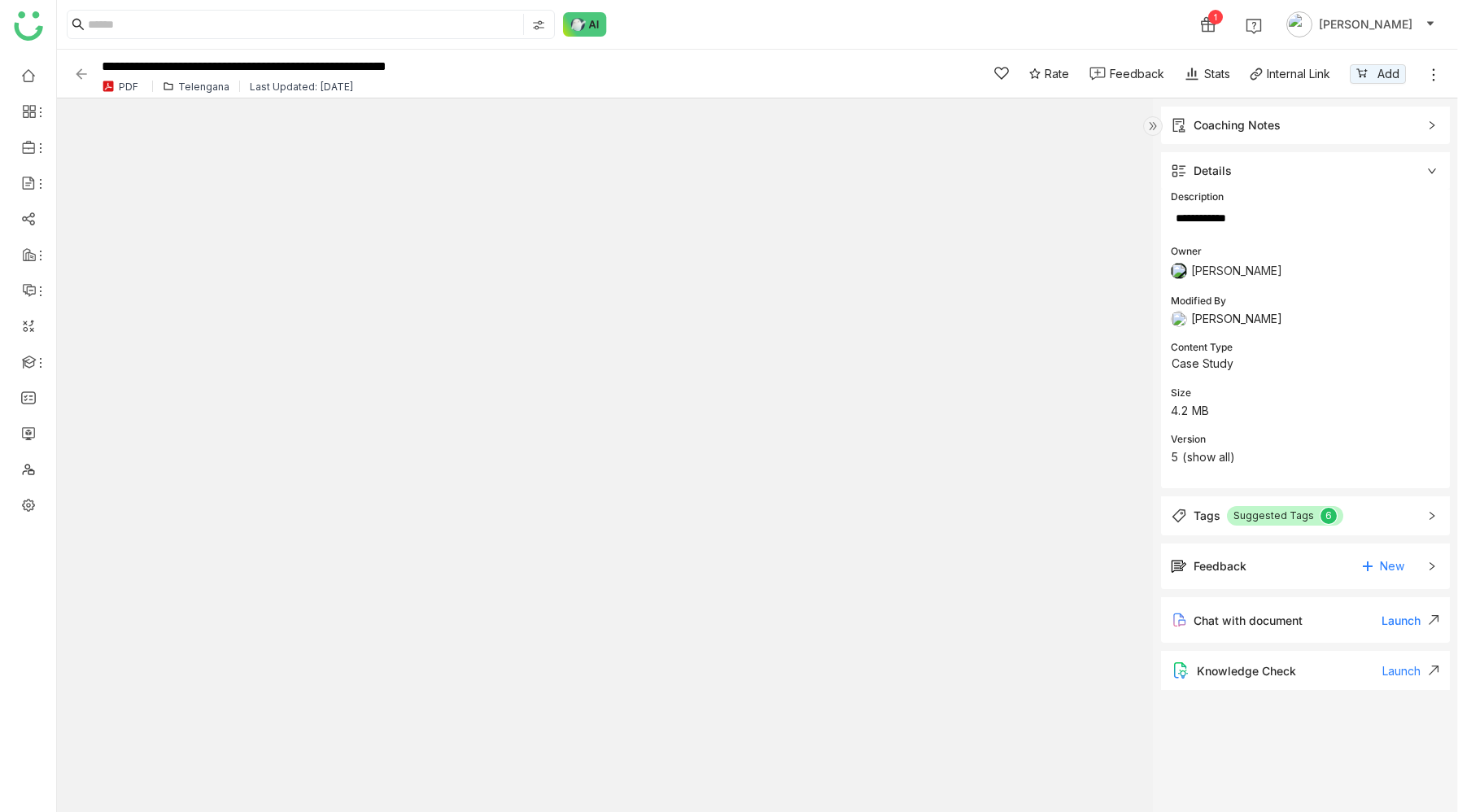
click at [199, 91] on div "Telengana" at bounding box center [204, 86] width 51 height 13
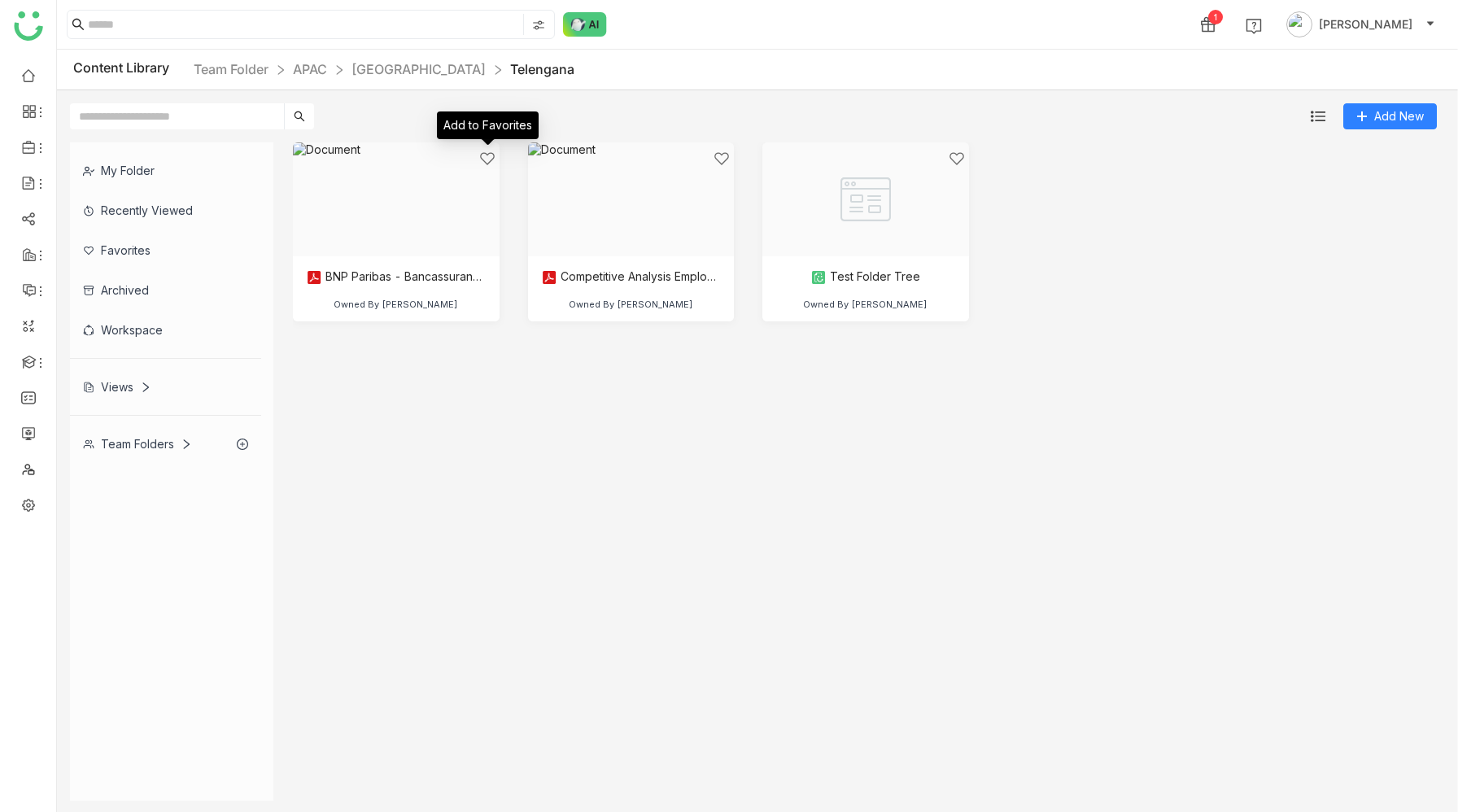
click at [476, 148] on div "Add to Favorites" at bounding box center [487, 131] width 102 height 39
click at [824, 227] on div at bounding box center [860, 219] width 179 height 139
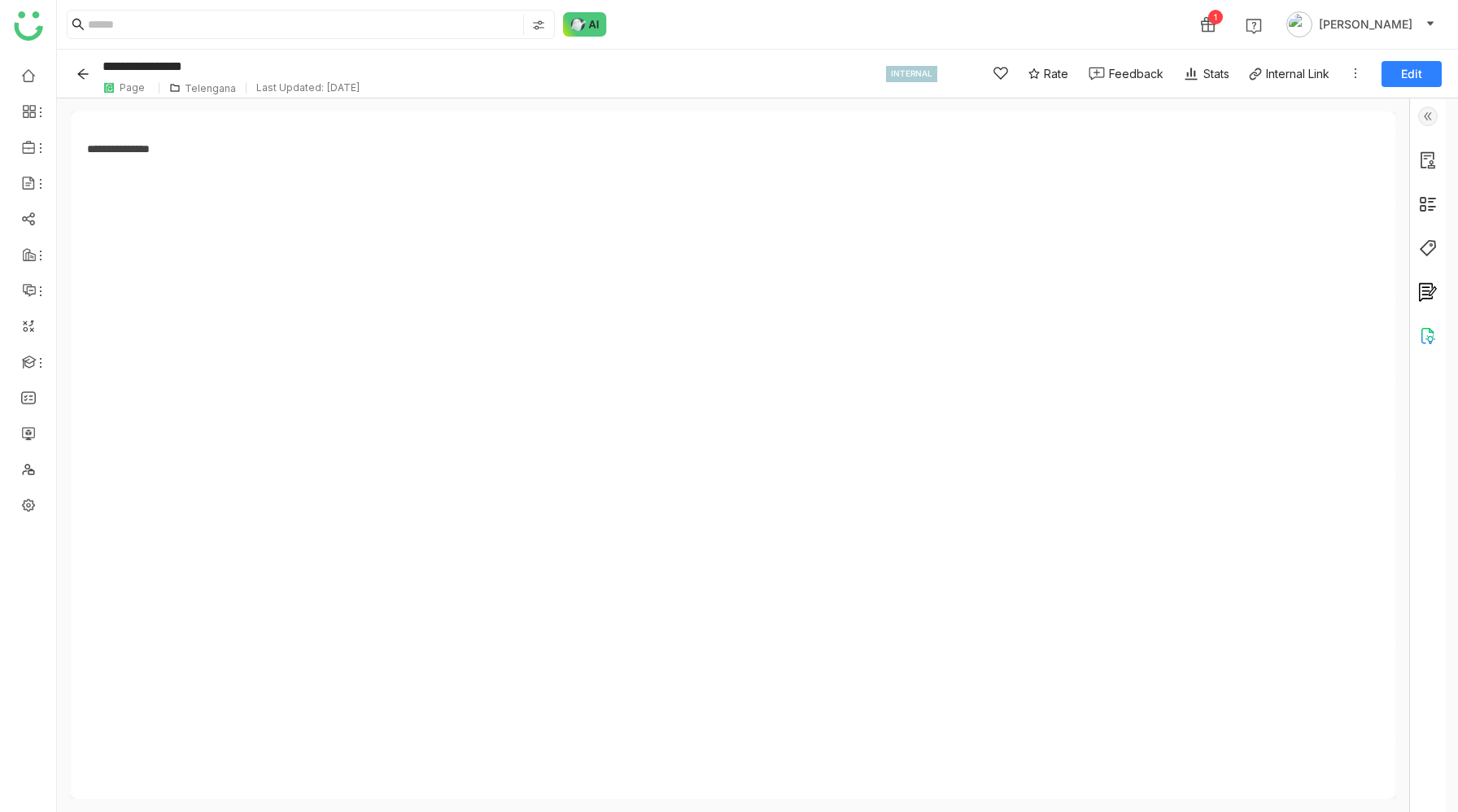
click at [1446, 172] on div at bounding box center [1428, 454] width 36 height 713
click at [1438, 160] on img at bounding box center [1428, 160] width 19 height 19
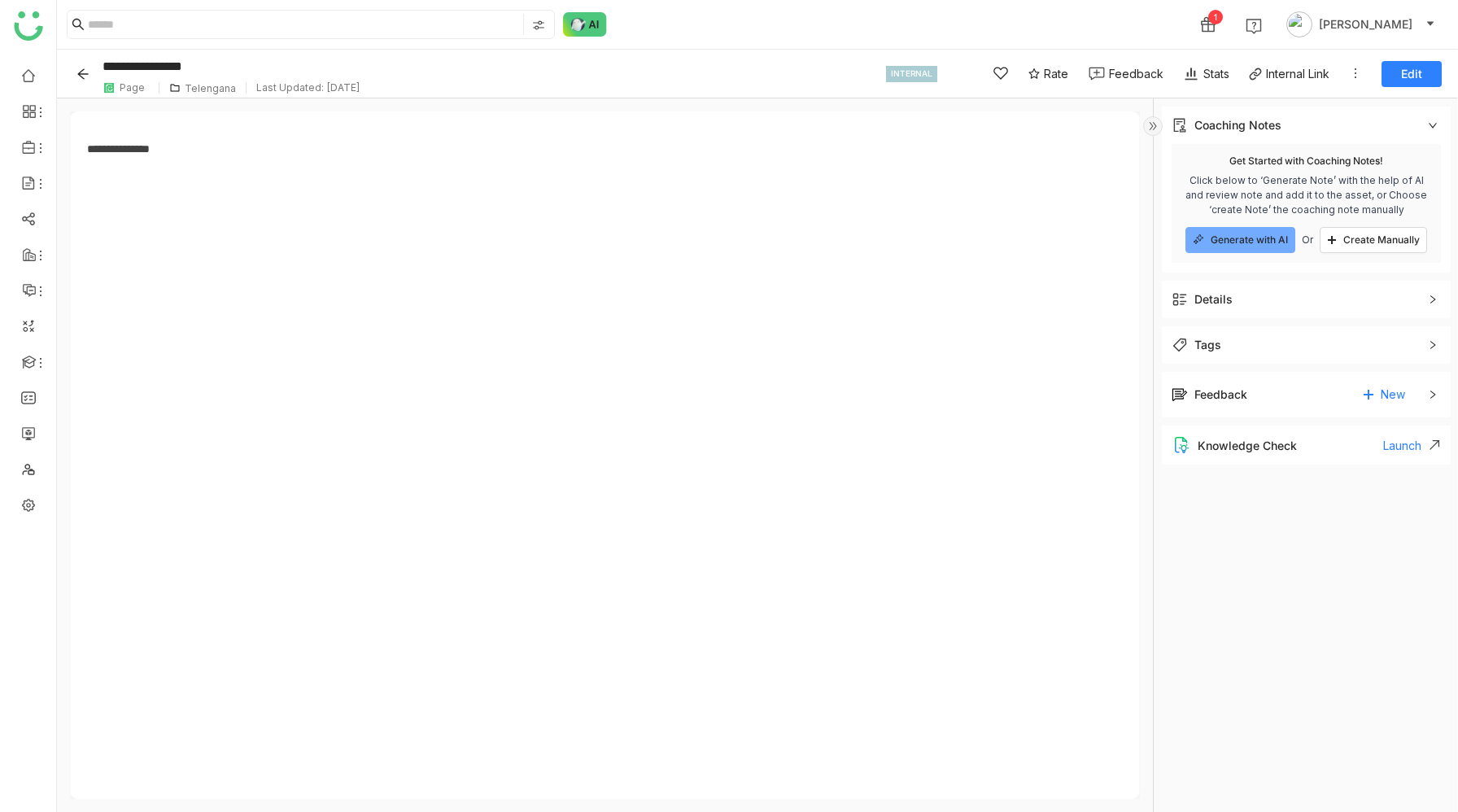
click at [1269, 296] on span "Details" at bounding box center [1295, 299] width 247 height 17
